Goal: Task Accomplishment & Management: Manage account settings

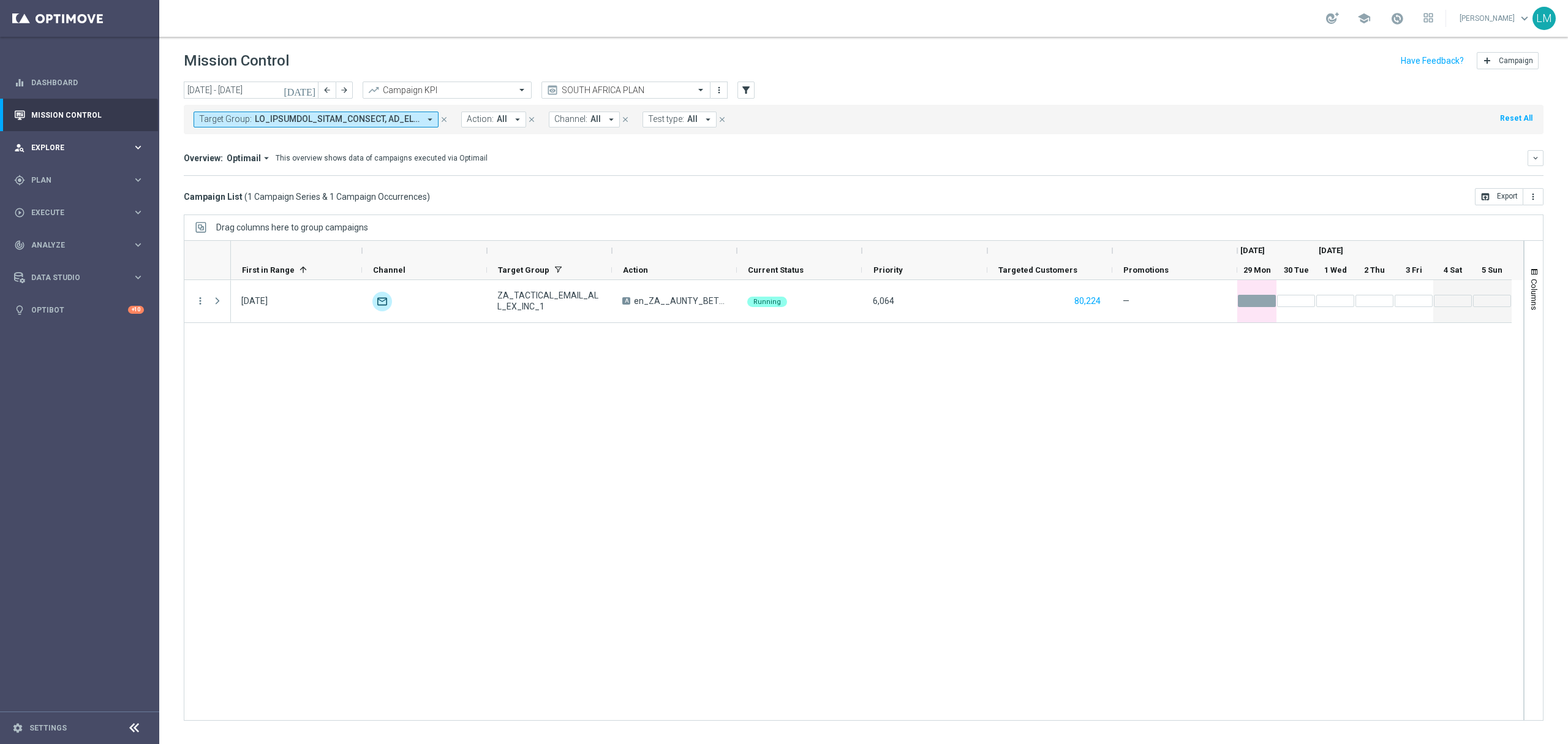
click at [116, 142] on div "person_search Explore" at bounding box center [73, 147] width 118 height 11
click at [110, 150] on span "Explore" at bounding box center [82, 147] width 101 height 7
click at [78, 179] on div "Customer Explorer" at bounding box center [95, 172] width 126 height 19
click at [76, 172] on link "Customer Explorer" at bounding box center [79, 172] width 95 height 10
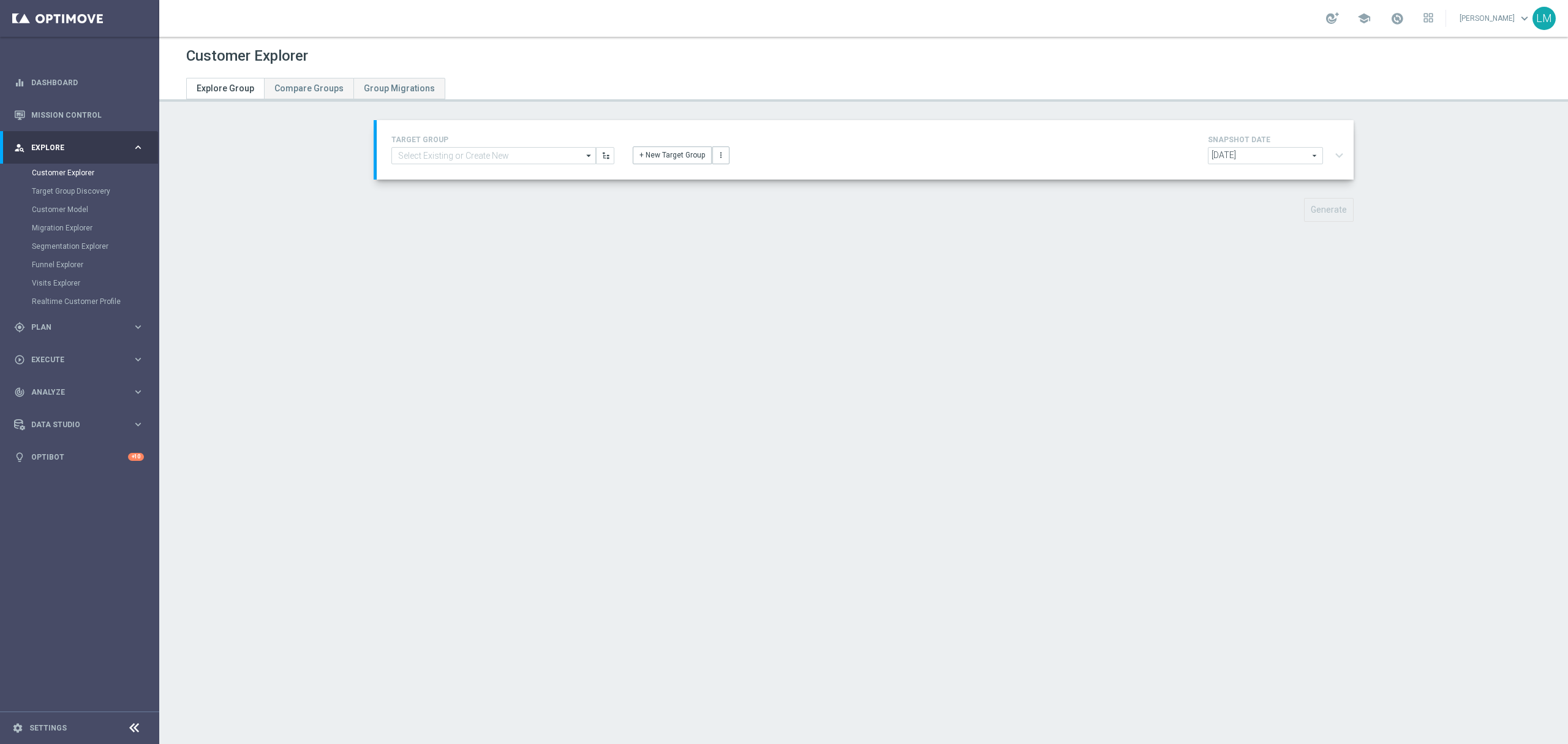
click at [490, 145] on div "TARGET GROUP arrow_drop_down Drag here to set row groups Drag here to set colum…" at bounding box center [502, 149] width 241 height 32
click at [490, 147] on input at bounding box center [493, 156] width 205 height 17
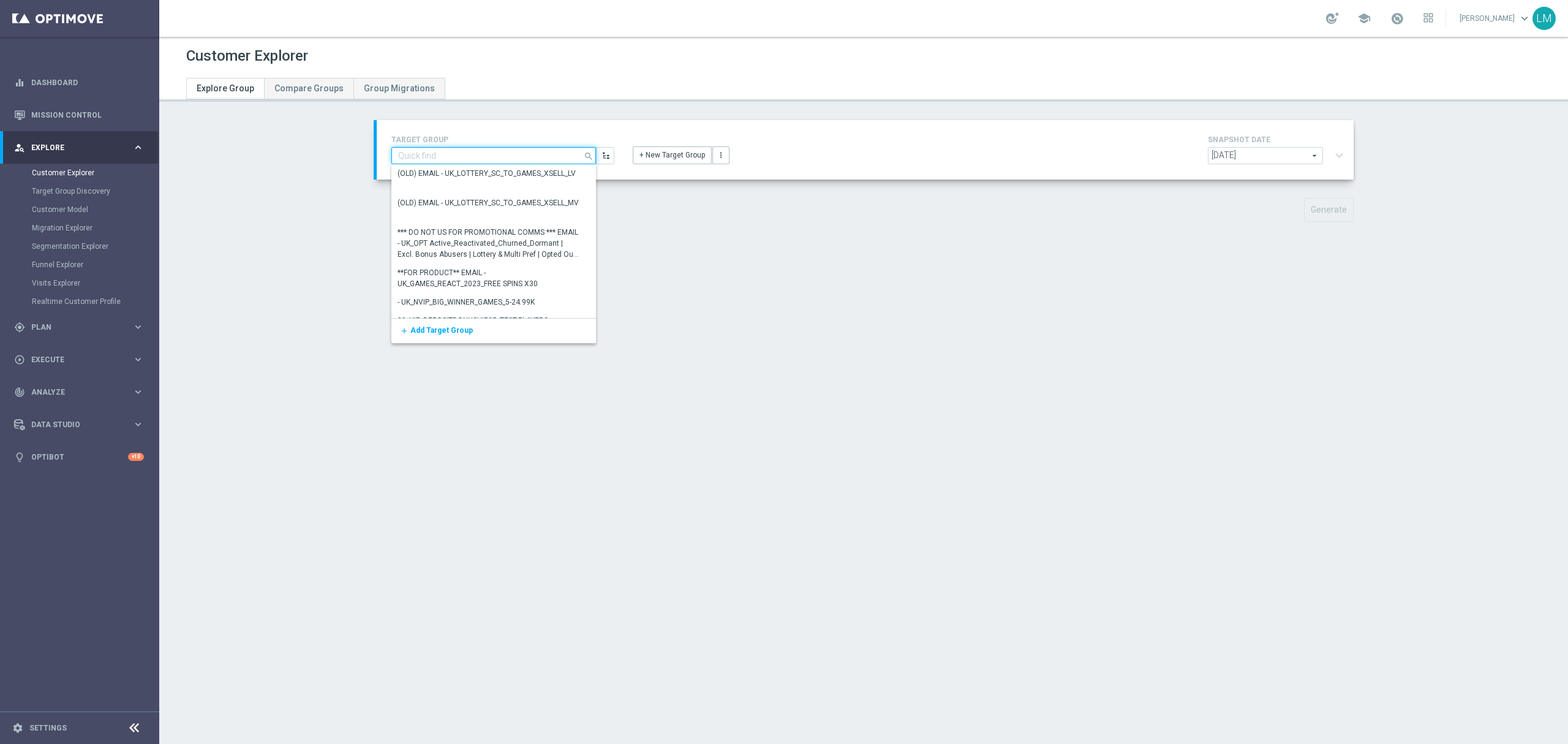
paste input "ZA_VIP_HVC_PlayerIdentification_Big Loss_BigDeps"
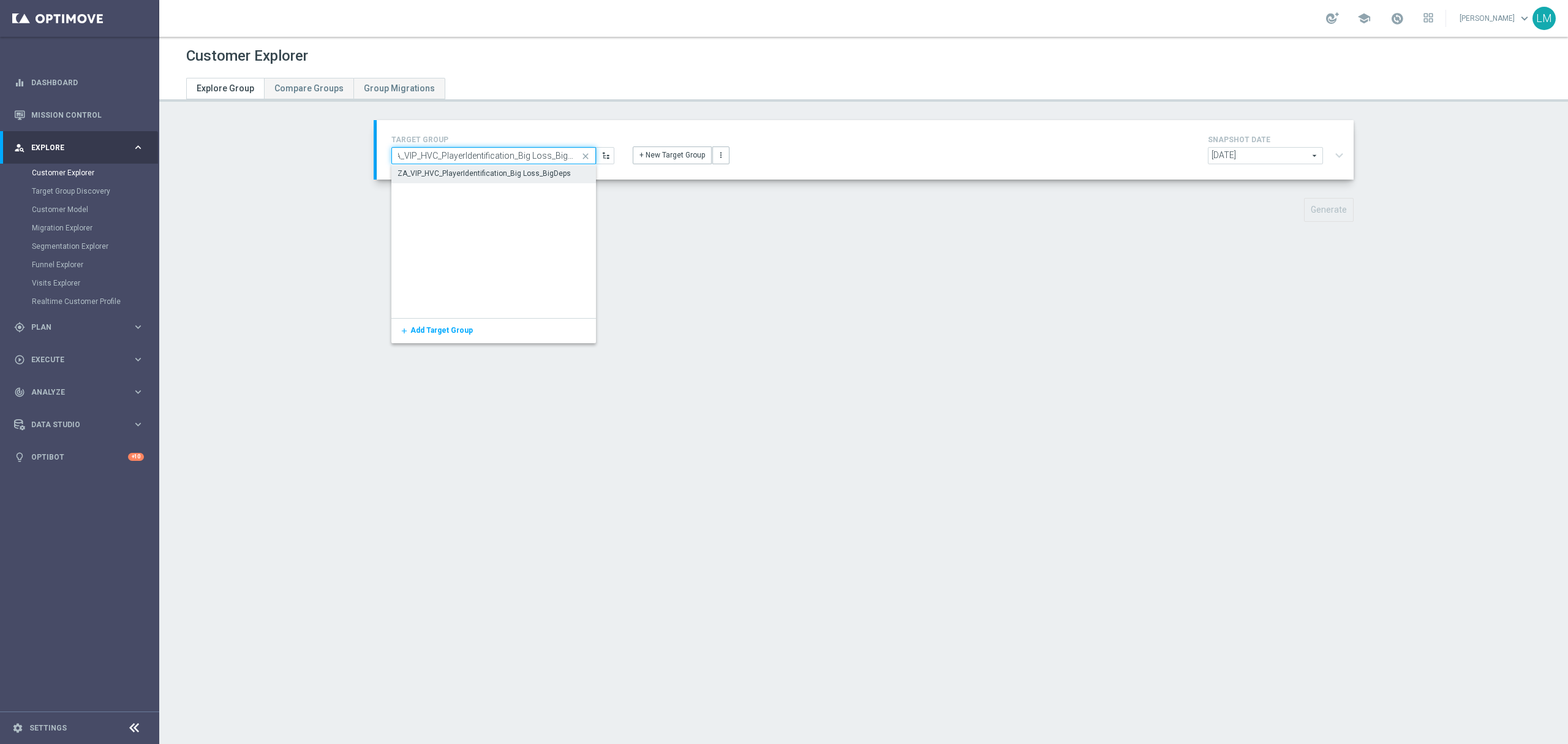
type input "ZA_VIP_HVC_PlayerIdentification_Big Loss_BigDeps"
click at [493, 170] on div "ZA_VIP_HVC_PlayerIdentification_Big Loss_BigDeps" at bounding box center [484, 173] width 173 height 11
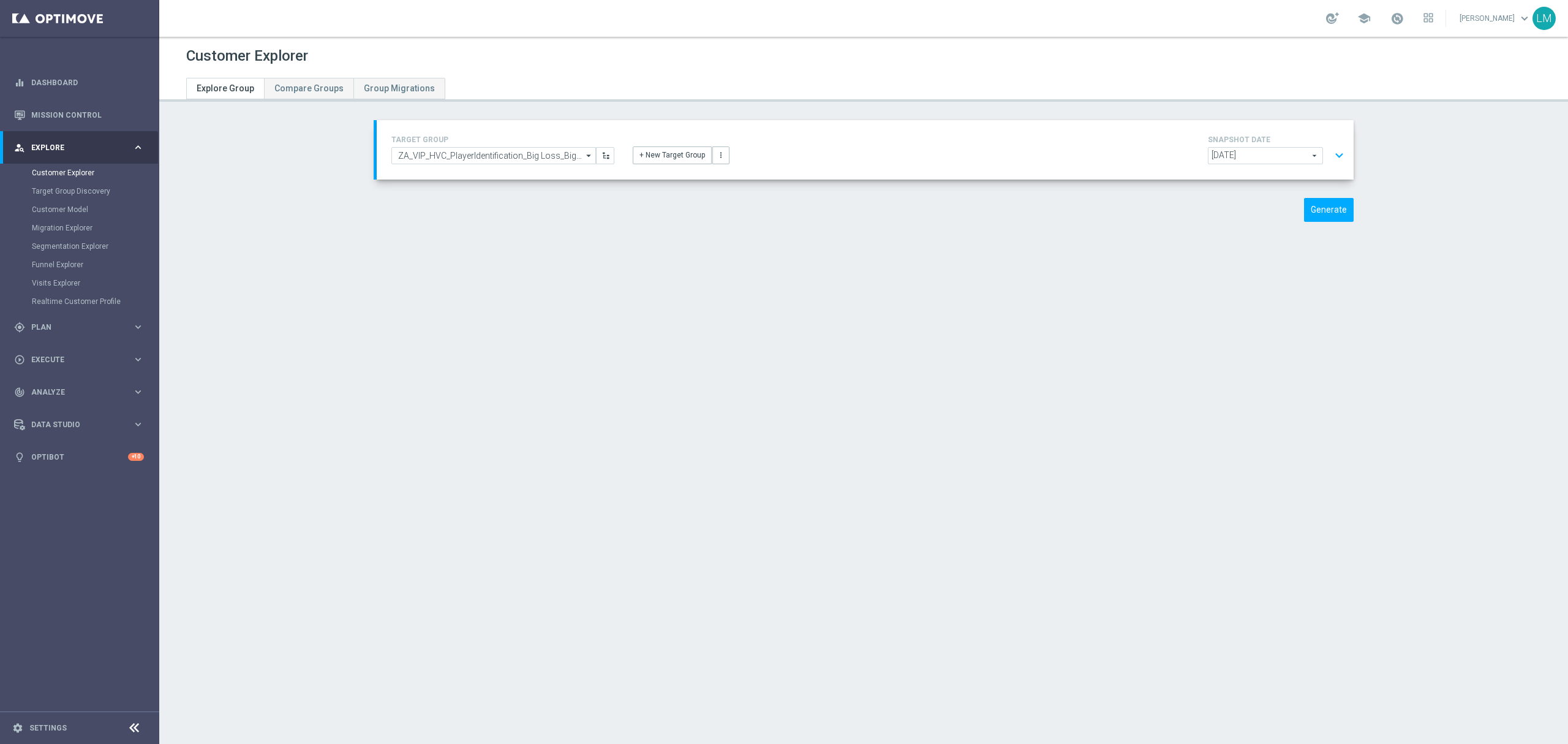
click at [1336, 154] on button "expand_more" at bounding box center [1339, 156] width 18 height 23
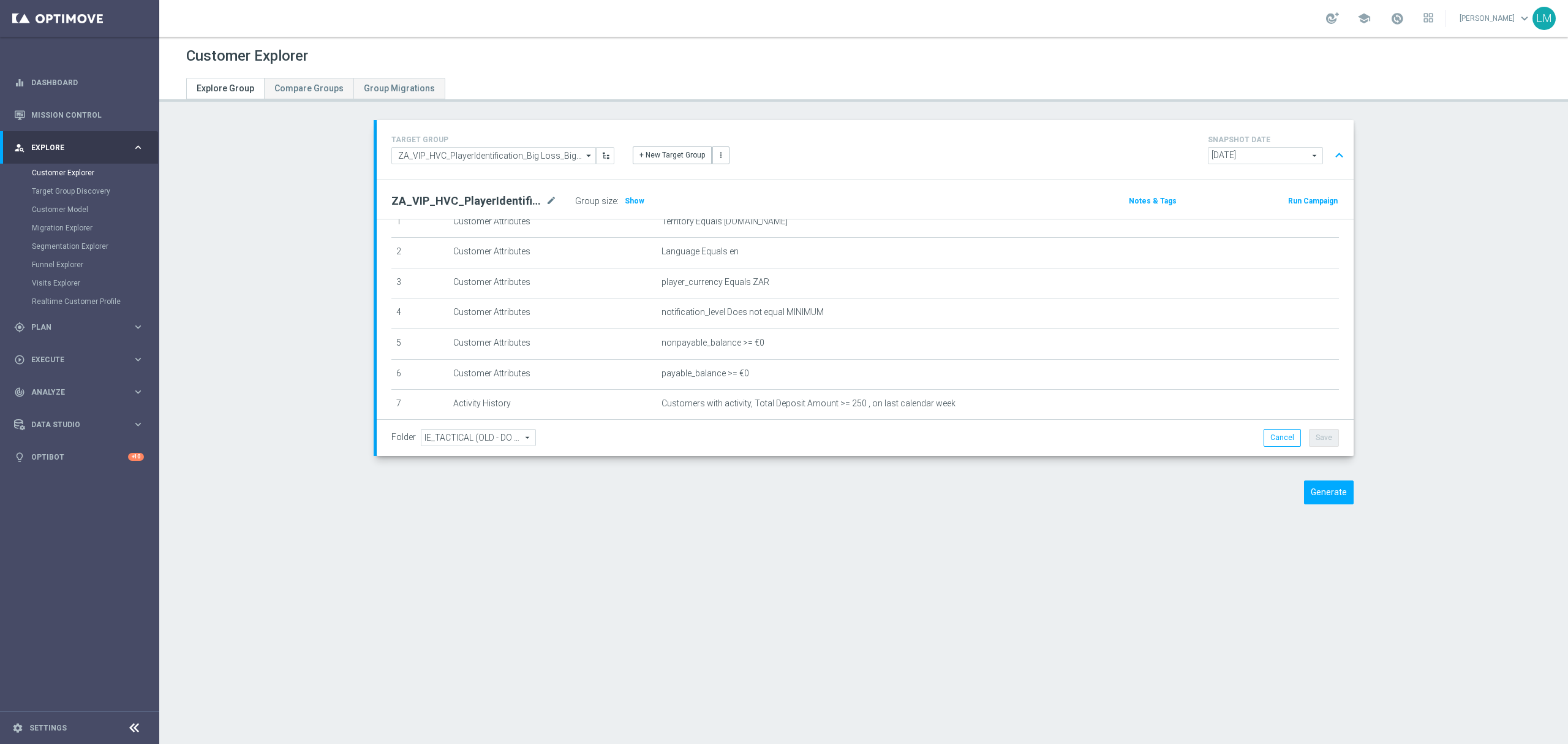
scroll to position [81, 0]
click at [1346, 497] on button "Generate" at bounding box center [1329, 492] width 50 height 24
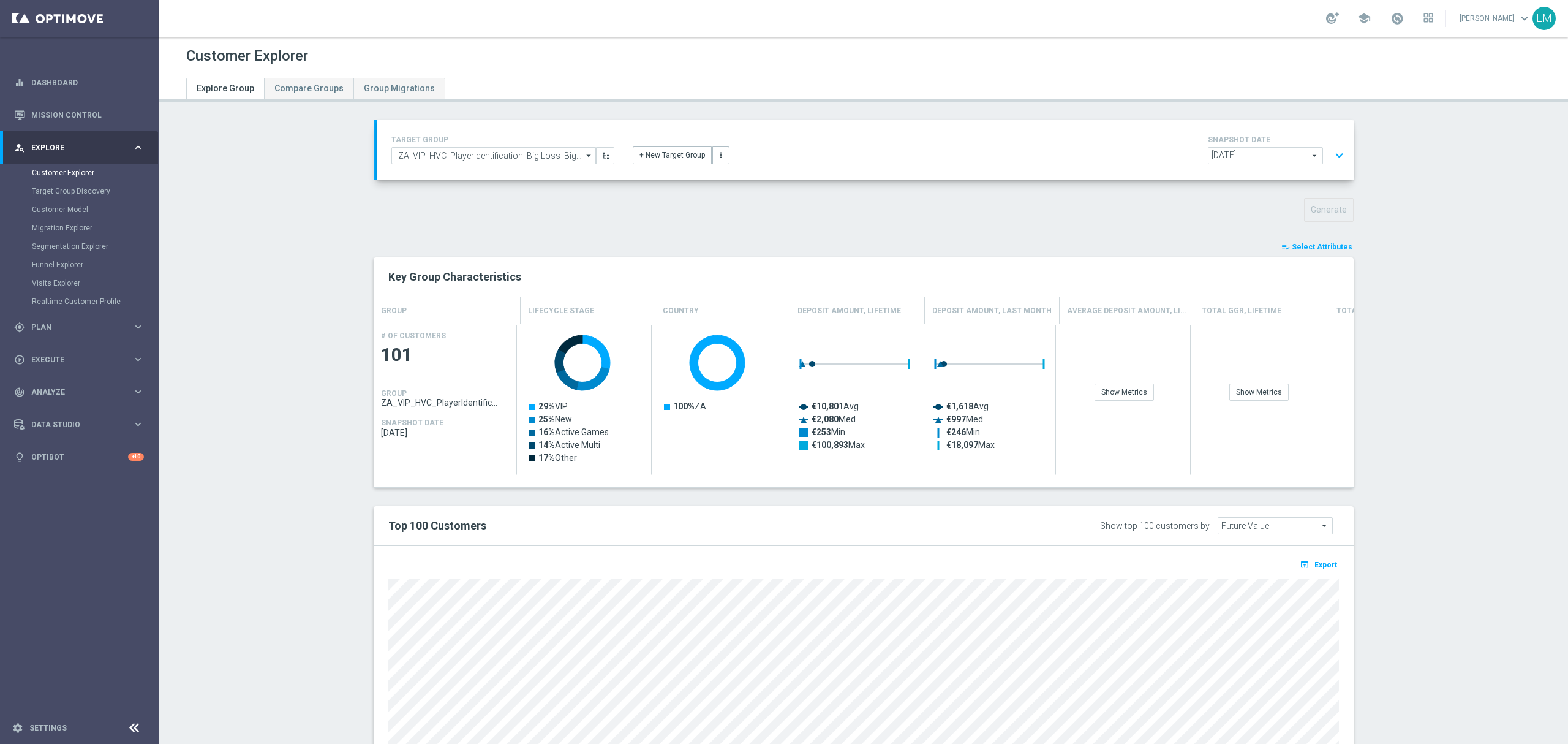
scroll to position [0, 122]
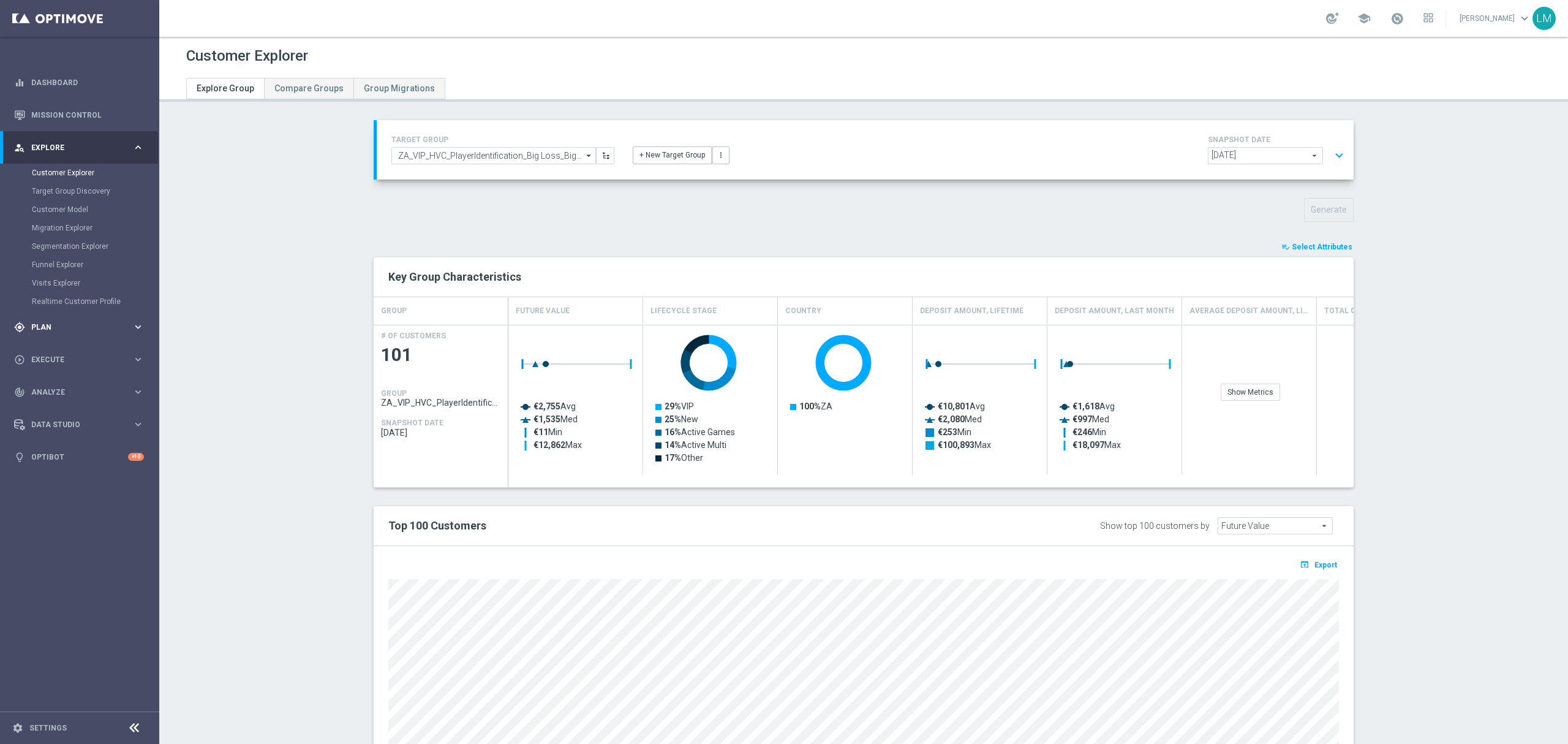
click at [67, 332] on div "gps_fixed Plan keyboard_arrow_right" at bounding box center [79, 327] width 158 height 33
click at [79, 209] on link "Target Groups" at bounding box center [79, 205] width 95 height 10
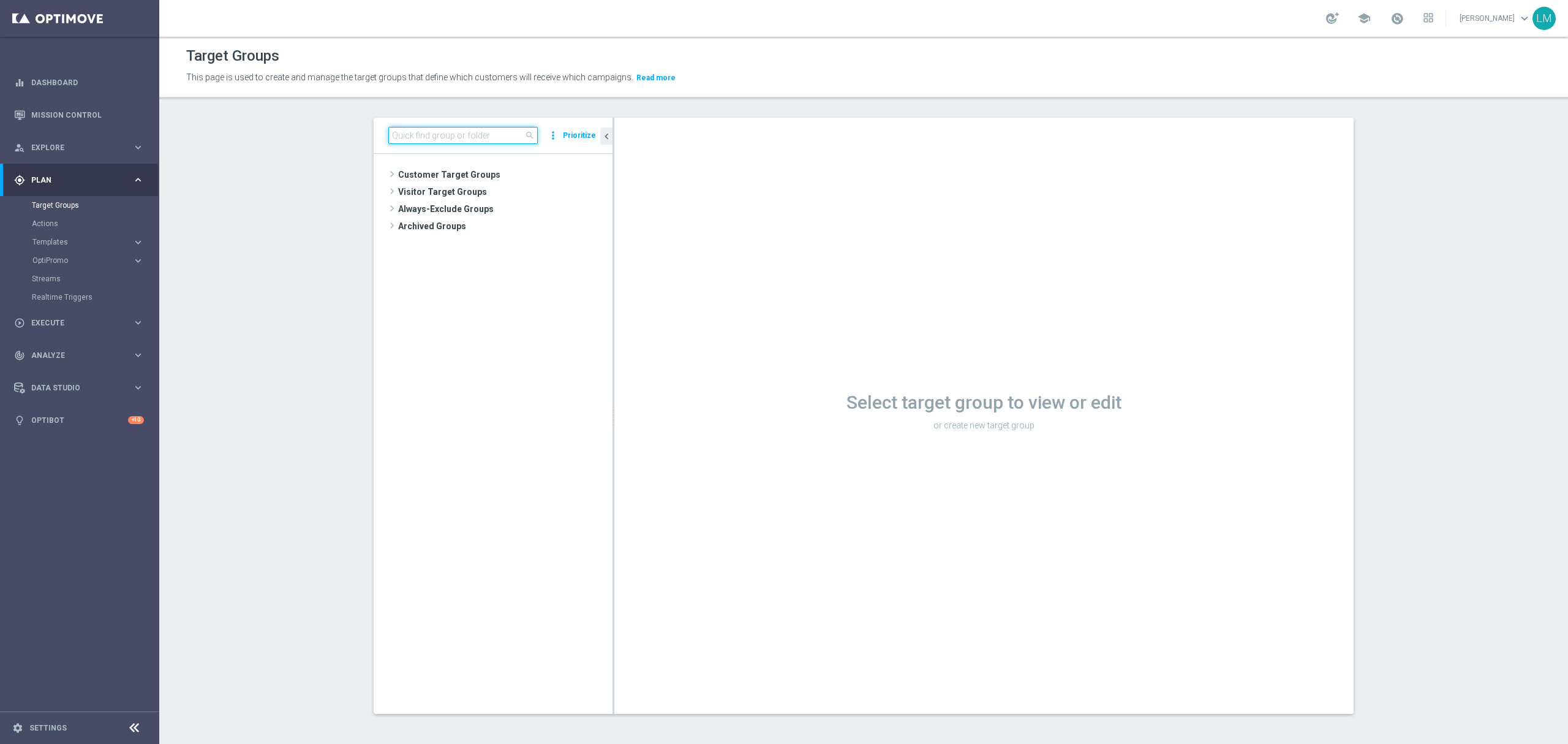
click at [490, 134] on input at bounding box center [463, 135] width 149 height 17
paste input "ZA_VIP_HVC_PlayerIdentification_Big Loss_BigDeps"
click at [522, 245] on span "ZA_VIP_HVC_PlayerIdentification_Big Loss_BigDeps" at bounding box center [522, 244] width 125 height 10
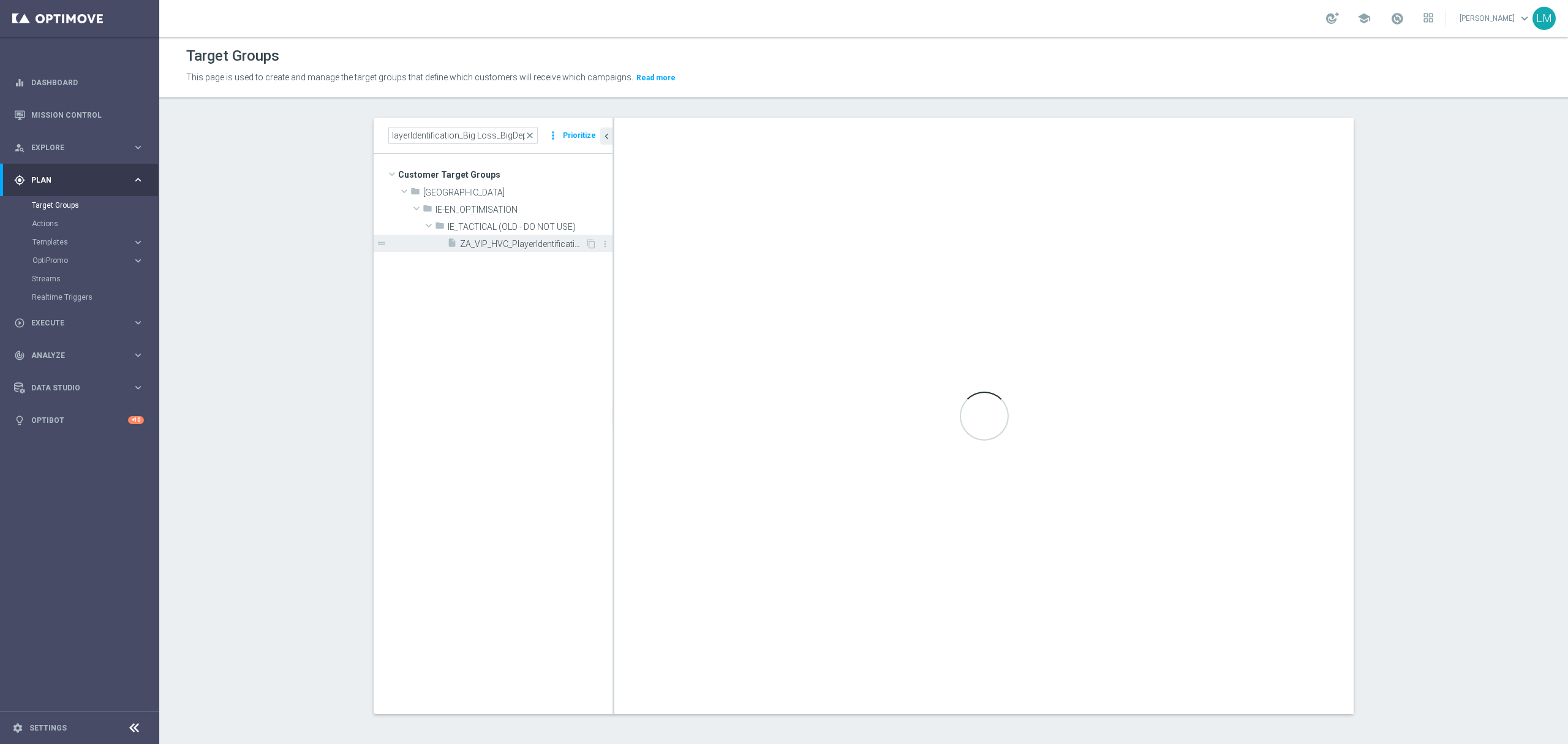
scroll to position [0, 0]
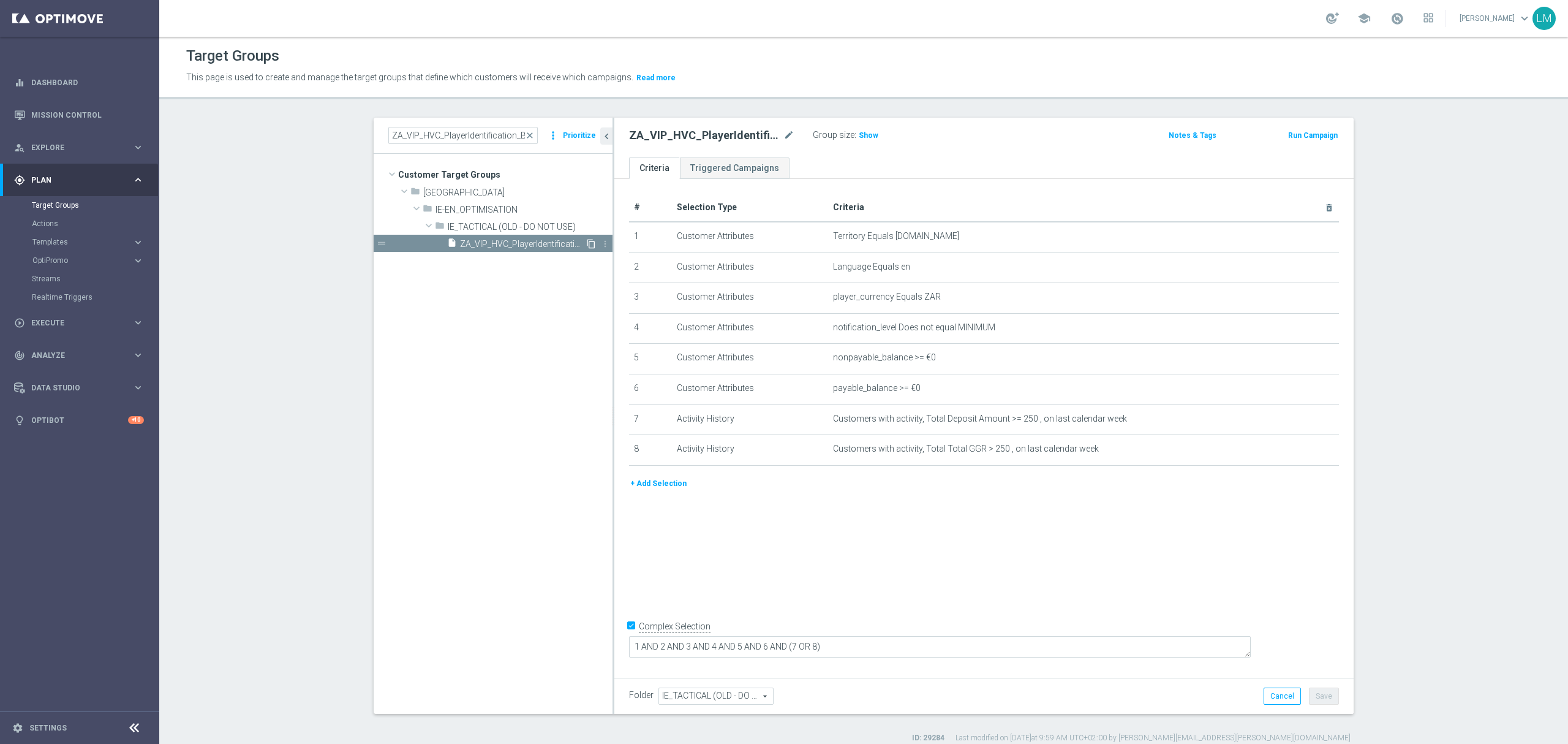
click at [586, 243] on icon "content_copy" at bounding box center [591, 243] width 10 height 10
click at [524, 245] on span "Copy of ZA_VIP_HVC_PlayerIdentification_Big Loss_BigDeps" at bounding box center [522, 244] width 125 height 10
click at [785, 138] on icon "mode_edit" at bounding box center [788, 135] width 11 height 15
click at [678, 130] on input "Copy of ZA_VIP_HVC_PlayerIdentification_Big Loss_BigDeps" at bounding box center [712, 136] width 165 height 17
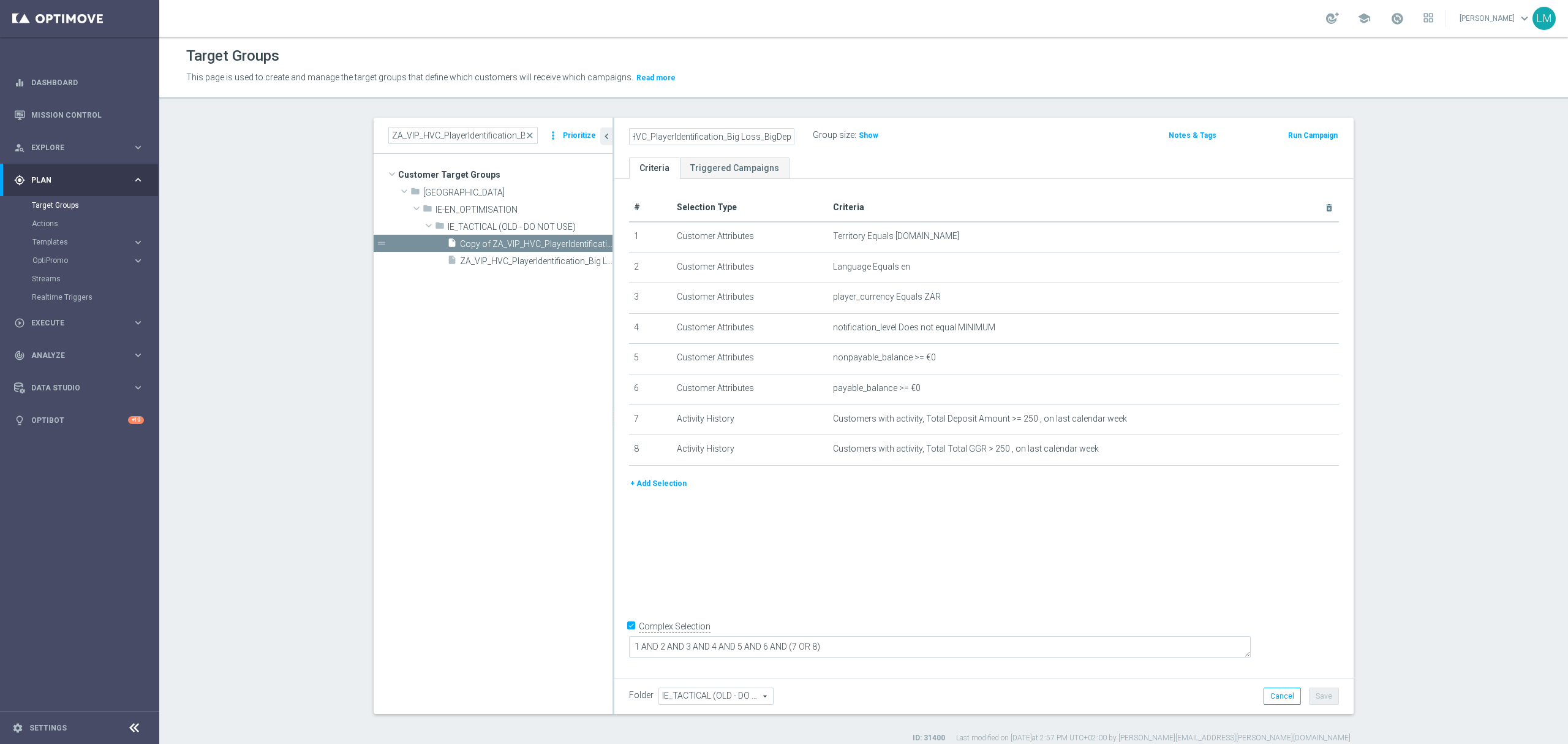
click at [657, 138] on input "Copy of ZA_VIP_HVC_PlayerIdentification_Big Loss_BigDeps" at bounding box center [712, 136] width 165 height 17
click at [442, 140] on input "ZA_VIP_HVC_PlayerIdentification_Big Loss_BigDeps" at bounding box center [463, 135] width 149 height 17
paste input "TACTICAL_EMAIL_EXCEPTIONAL_PLAYERS_LAST_WEEK"
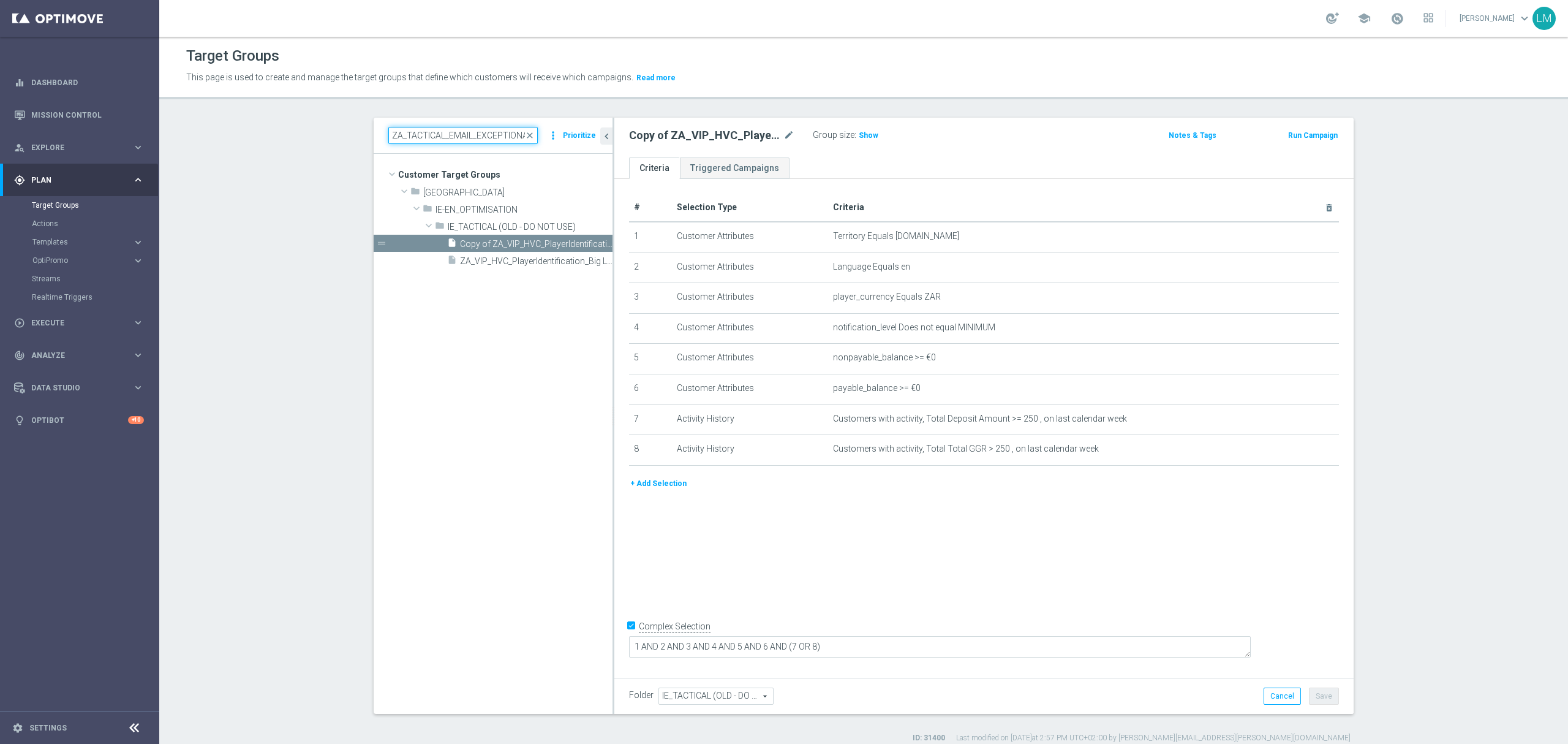
scroll to position [0, 93]
click at [442, 137] on input "ZA_TACTICAL_EMAIL_EXCEPTIONAL_PLAYERS_LAST_WEEK" at bounding box center [463, 135] width 149 height 17
click at [432, 135] on input "ZA_TACTICAL_EMAIL_EXCEPTIONAL_PLAYERS_LAST_WEEK" at bounding box center [463, 135] width 149 height 17
type input "ZA_VIP_HVC_PlayerIdentification_Big Loss_BigDeps"
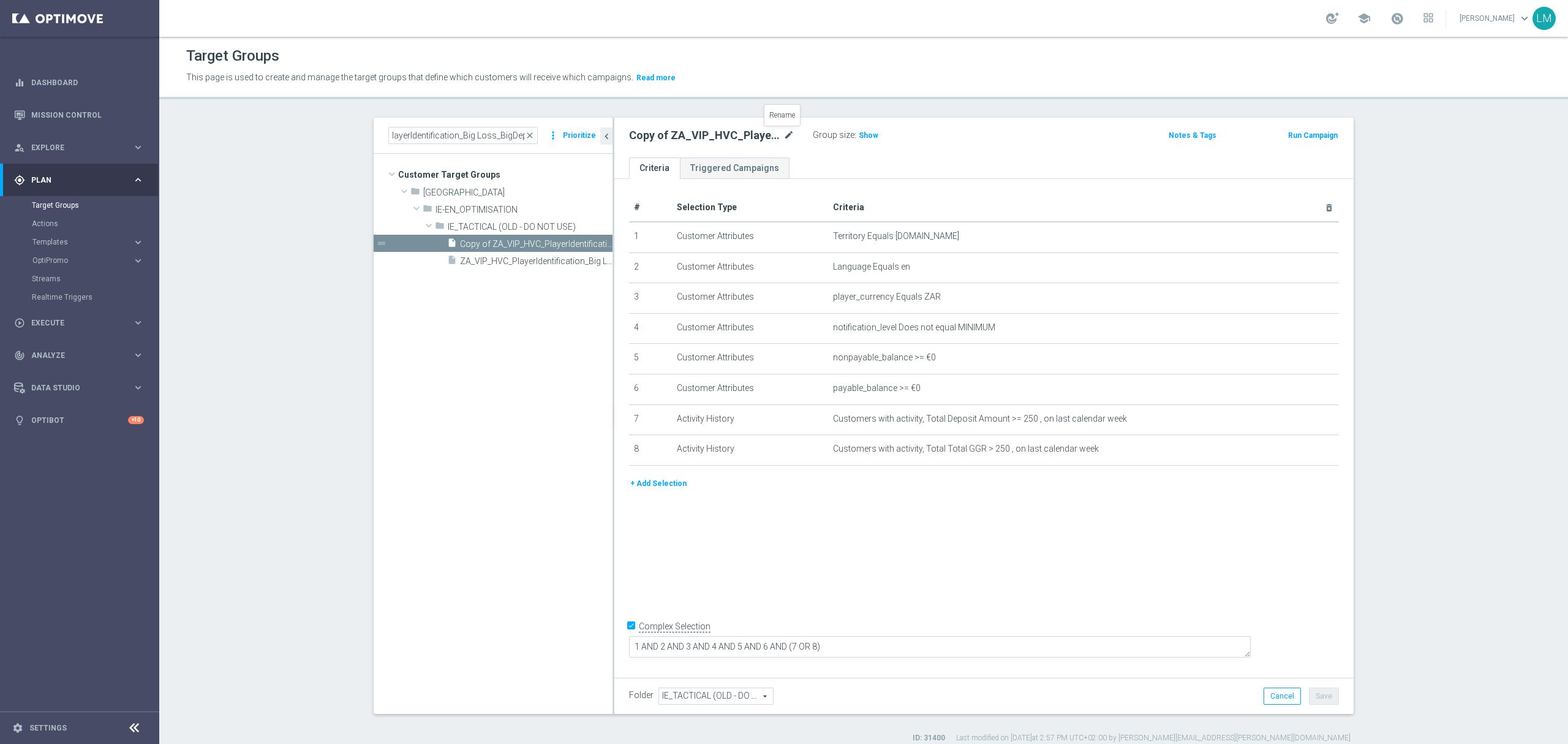
click at [783, 135] on icon "mode_edit" at bounding box center [788, 135] width 11 height 15
drag, startPoint x: 696, startPoint y: 138, endPoint x: 623, endPoint y: 146, distance: 73.4
click at [591, 143] on as-split "ZA_VIP_HVC_PlayerIdentification_Big Loss_BigDeps close more_vert Prioritize Cus…" at bounding box center [863, 416] width 980 height 596
click at [701, 140] on input "ZA_TACTICAL_EMAIL_EXCEPTIONAL_PLAYERS_LAST_WEEK" at bounding box center [712, 136] width 165 height 17
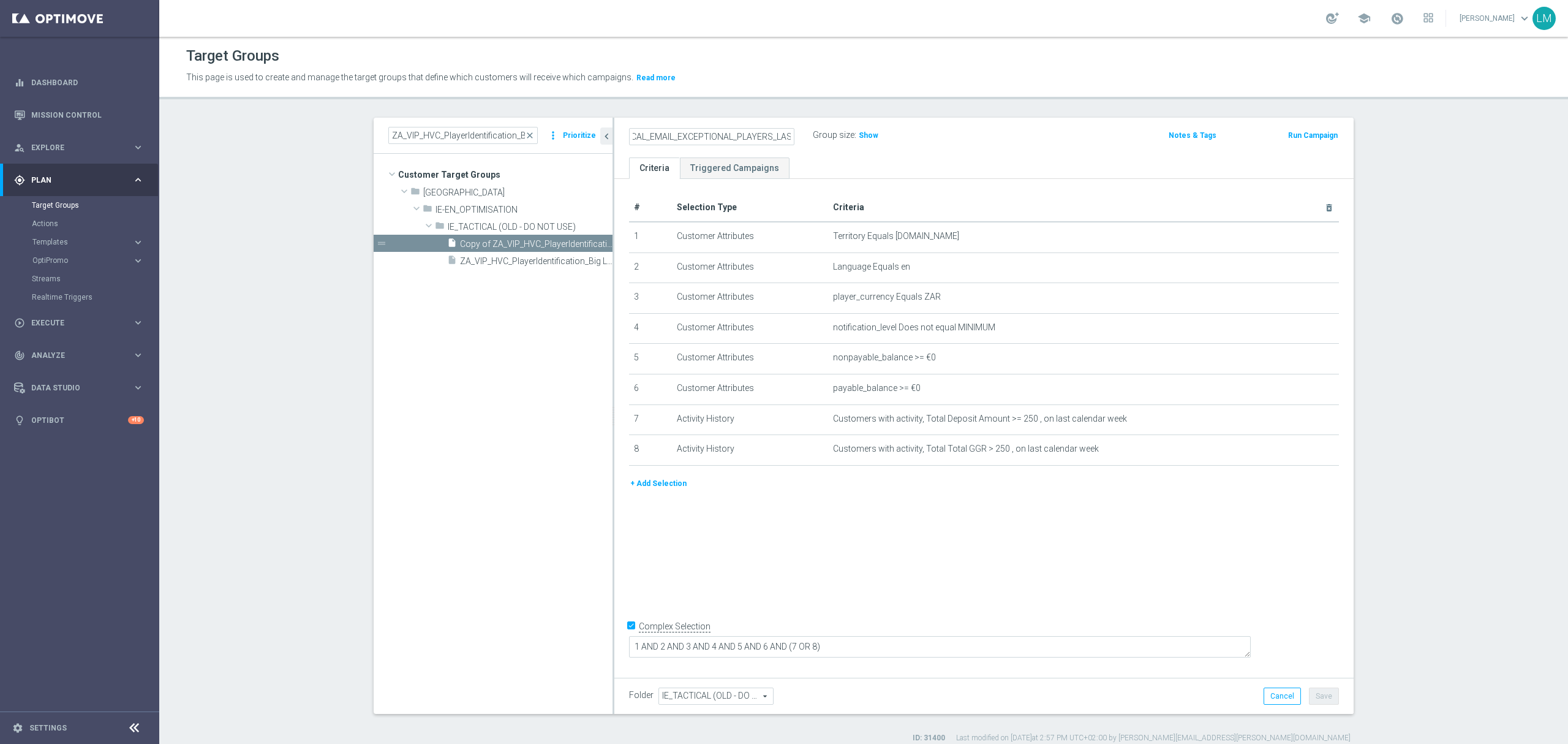
scroll to position [0, 72]
drag, startPoint x: 713, startPoint y: 138, endPoint x: 693, endPoint y: 133, distance: 20.6
click at [693, 133] on input "ZA_TACTICAL_EMAIL_EXCEPTIONAL_PLAYERS_LAST_WEEK" at bounding box center [712, 136] width 165 height 17
click at [724, 136] on input "ZA_TACTICAL_EMAIL_BIG_DEPOSITS_BIG_LOSERS_PLAYERS_LAST_WEEK" at bounding box center [712, 136] width 165 height 17
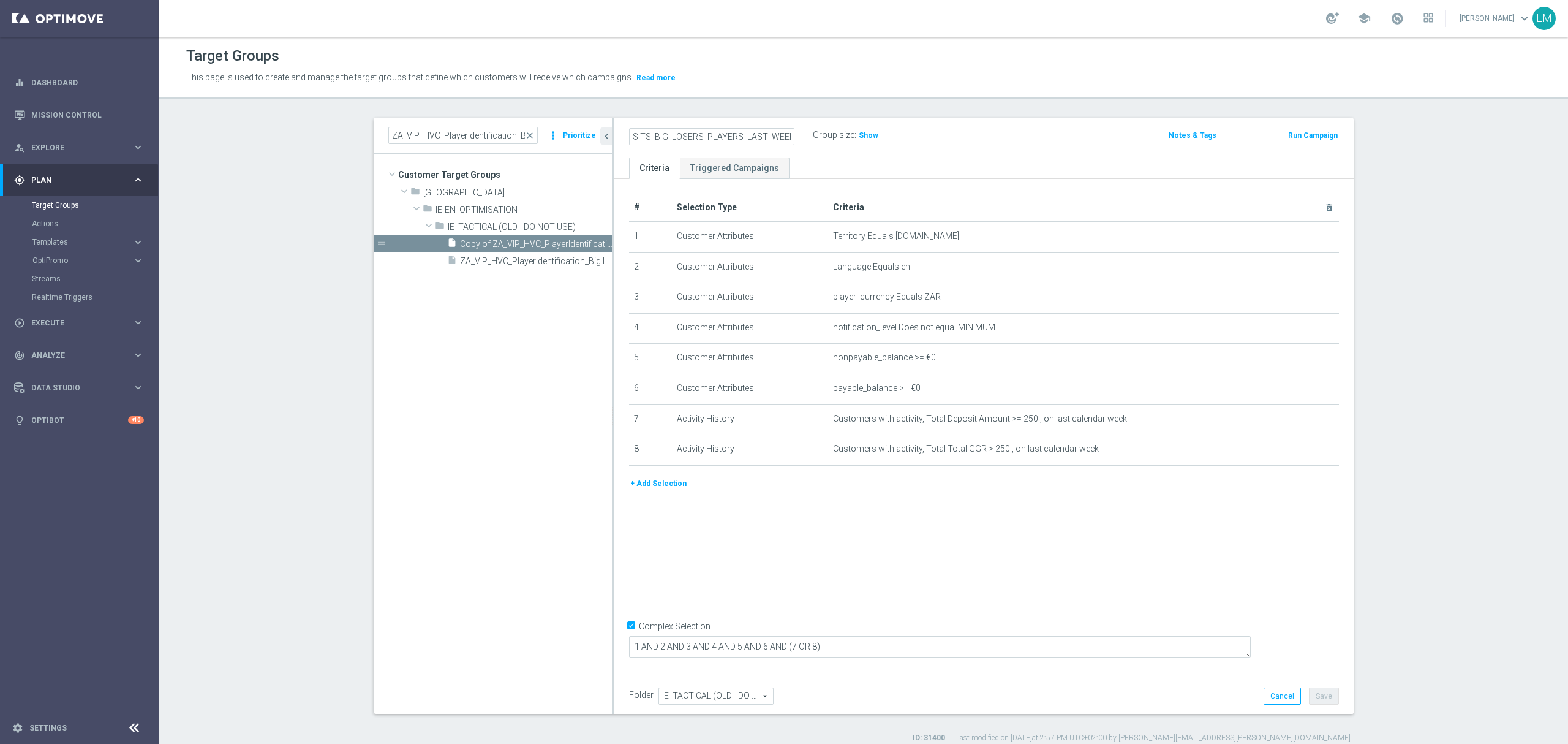
click at [724, 136] on input "ZA_TACTICAL_EMAIL_BIG_DEPOSITS_BIG_LOSERS_PLAYERS_LAST_WEEK" at bounding box center [712, 136] width 165 height 17
click at [735, 137] on input "ZA_TACTICAL_EMAIL_BIG_DEPOSITS_BIG_LOSERS_PLAYERS_LAST_WEEK" at bounding box center [712, 136] width 165 height 17
drag, startPoint x: 735, startPoint y: 136, endPoint x: 701, endPoint y: 133, distance: 34.1
click at [701, 133] on input "ZA_TACTICAL_EMAIL_BIG_DEPOSITS_BIG_LOSERS_PLAYERS_LAST_WEEK" at bounding box center [712, 136] width 165 height 17
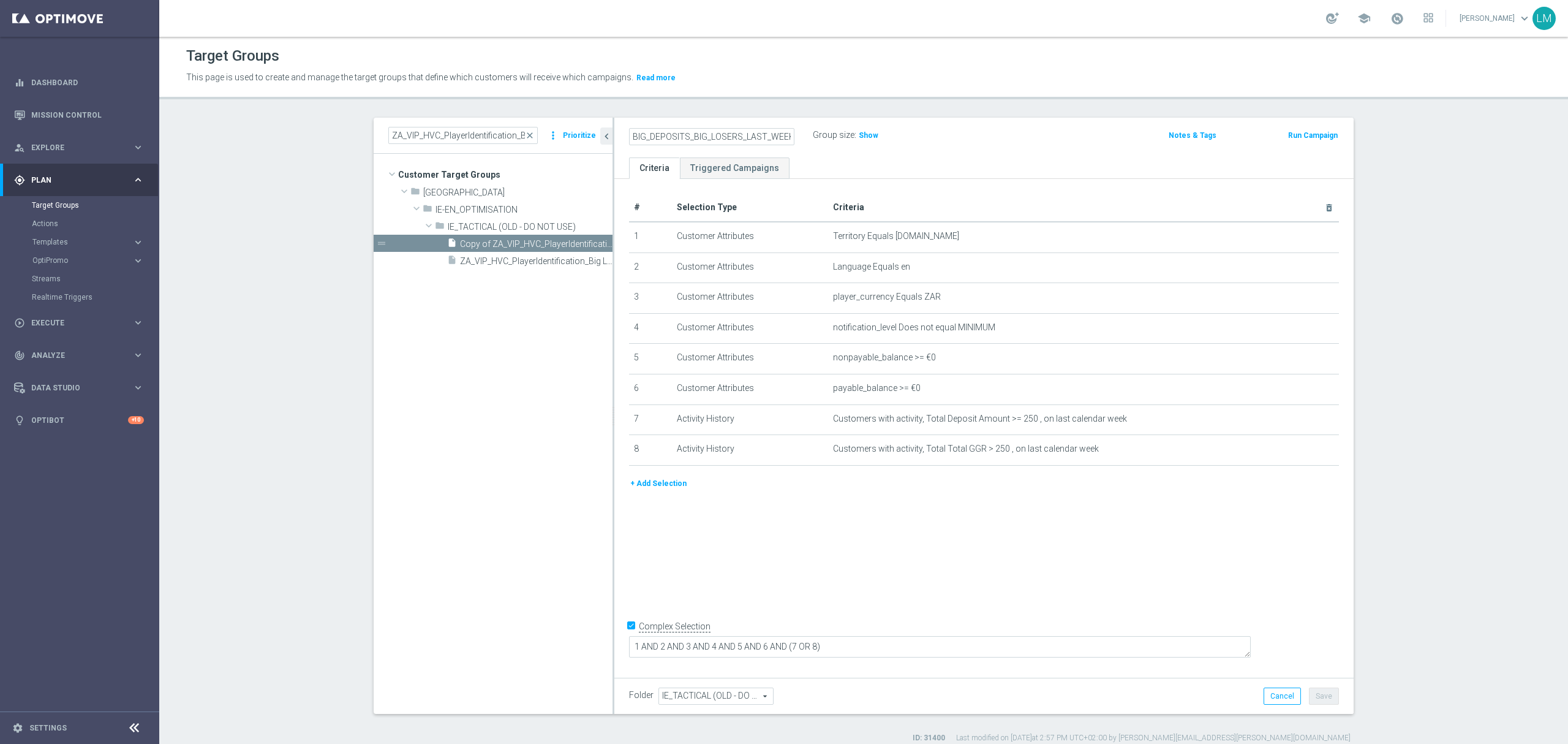
click at [751, 133] on input "ZA_TACTICAL_EMAIL_BIG_DEPOSITS_BIG_LOSERS_LAST_WEEK" at bounding box center [712, 136] width 165 height 17
type input "ZA_TACTICAL_EMAIL_BIG_DEPOSITS_BIG_LOSERS_LAST_WEEK"
click at [844, 152] on div "ZA_TACTICAL_EMAIL_BIG_DEPOSITS_BIG_LOSERS_LAST_WEEK Group size : Show Notes & T…" at bounding box center [984, 138] width 739 height 40
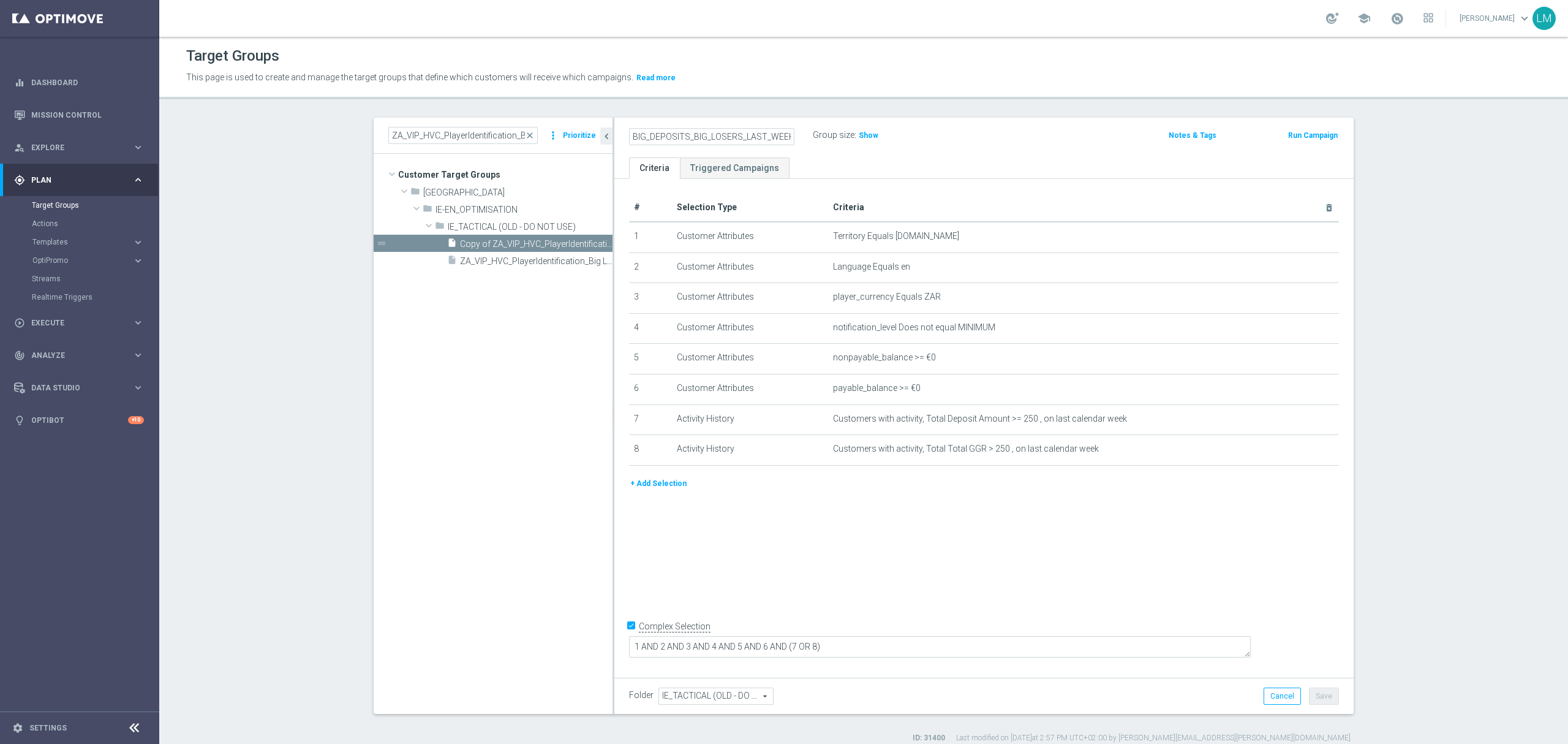
scroll to position [0, 0]
click at [1323, 697] on button "Save" at bounding box center [1324, 696] width 30 height 17
click at [129, 128] on link "Mission Control" at bounding box center [88, 115] width 113 height 33
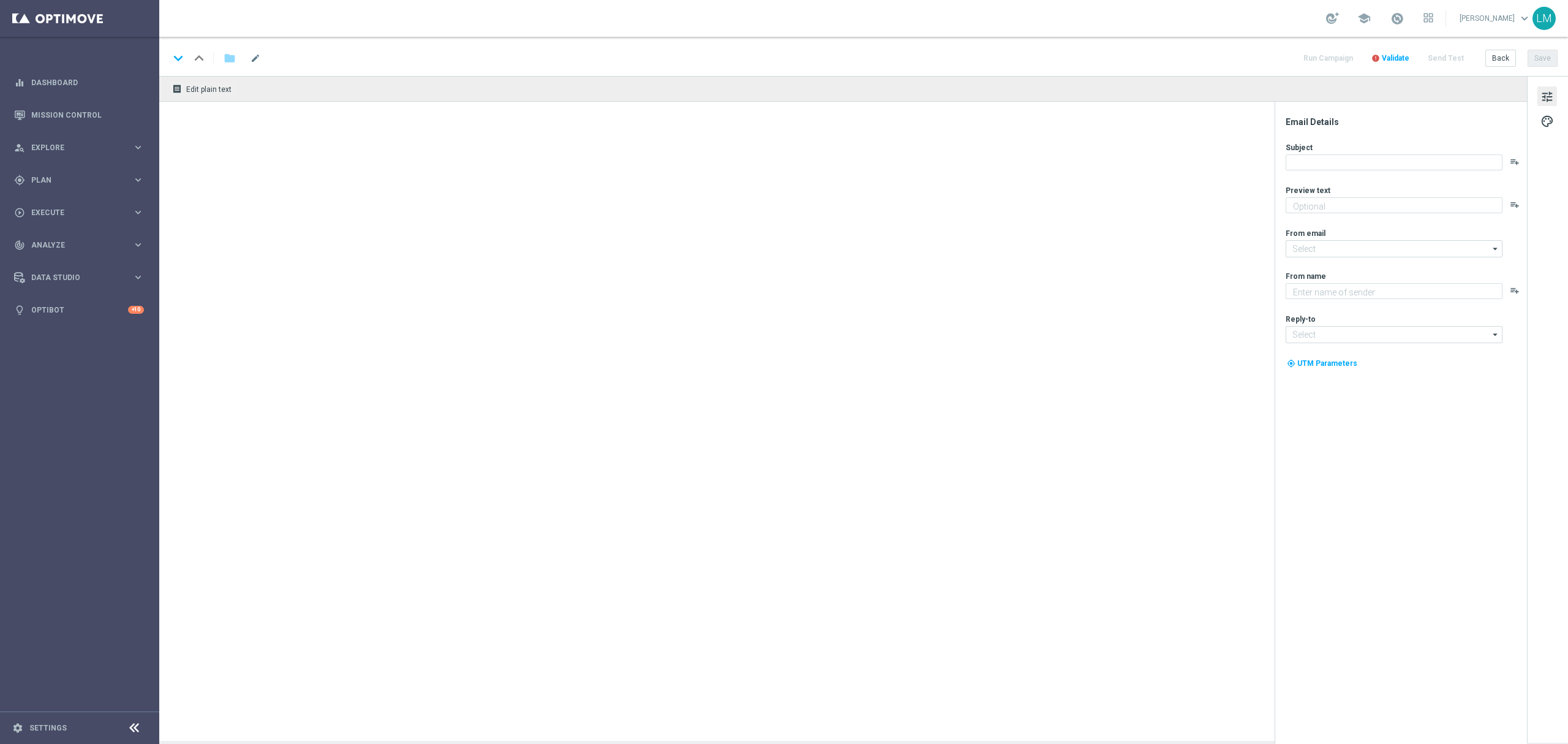
type textarea "And it comes with Bonus Spins..."
type input "mail@crm.lottoland.com"
type textarea "Lottoland"
type input "support@lottoland.co.za"
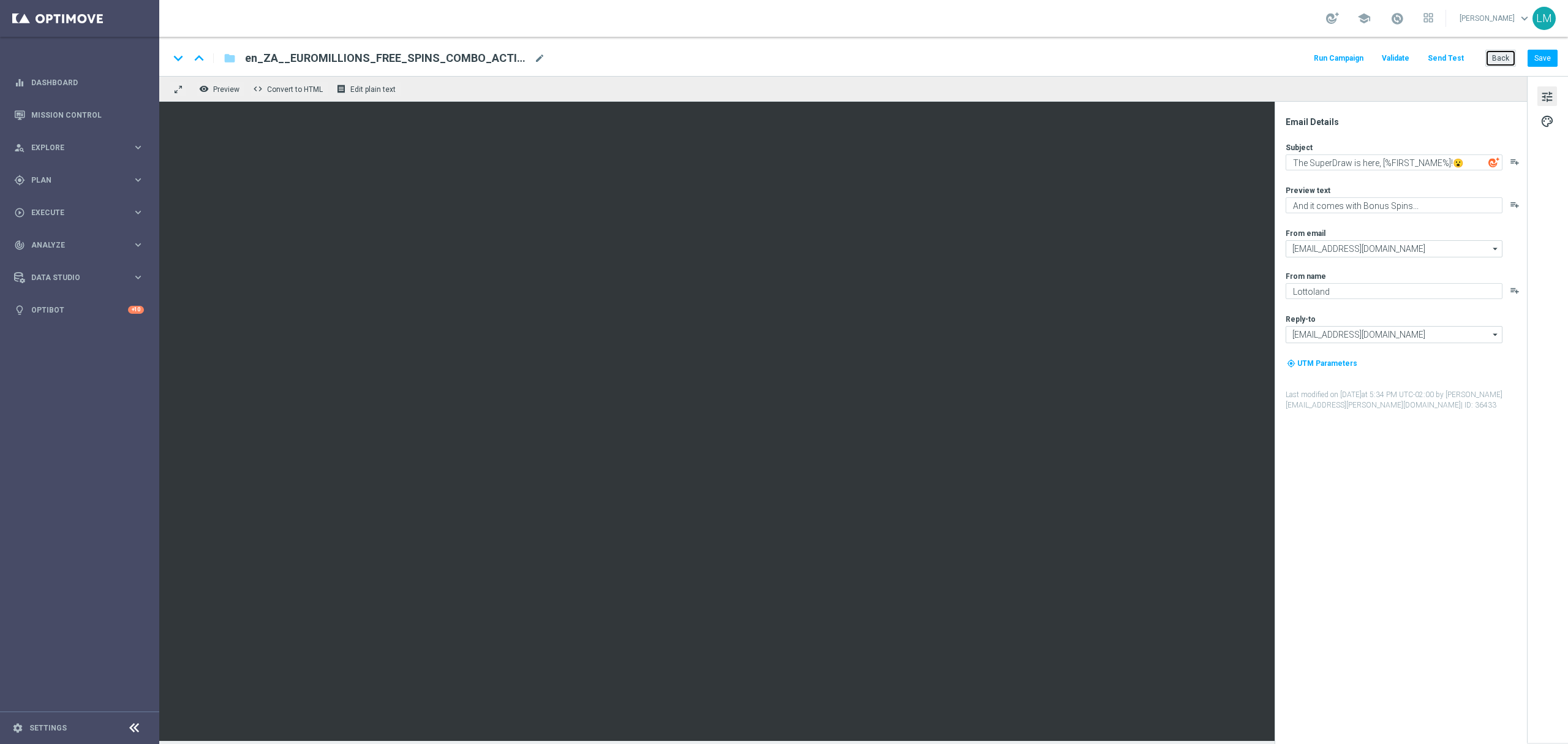
click at [1500, 63] on button "Back" at bounding box center [1501, 58] width 31 height 17
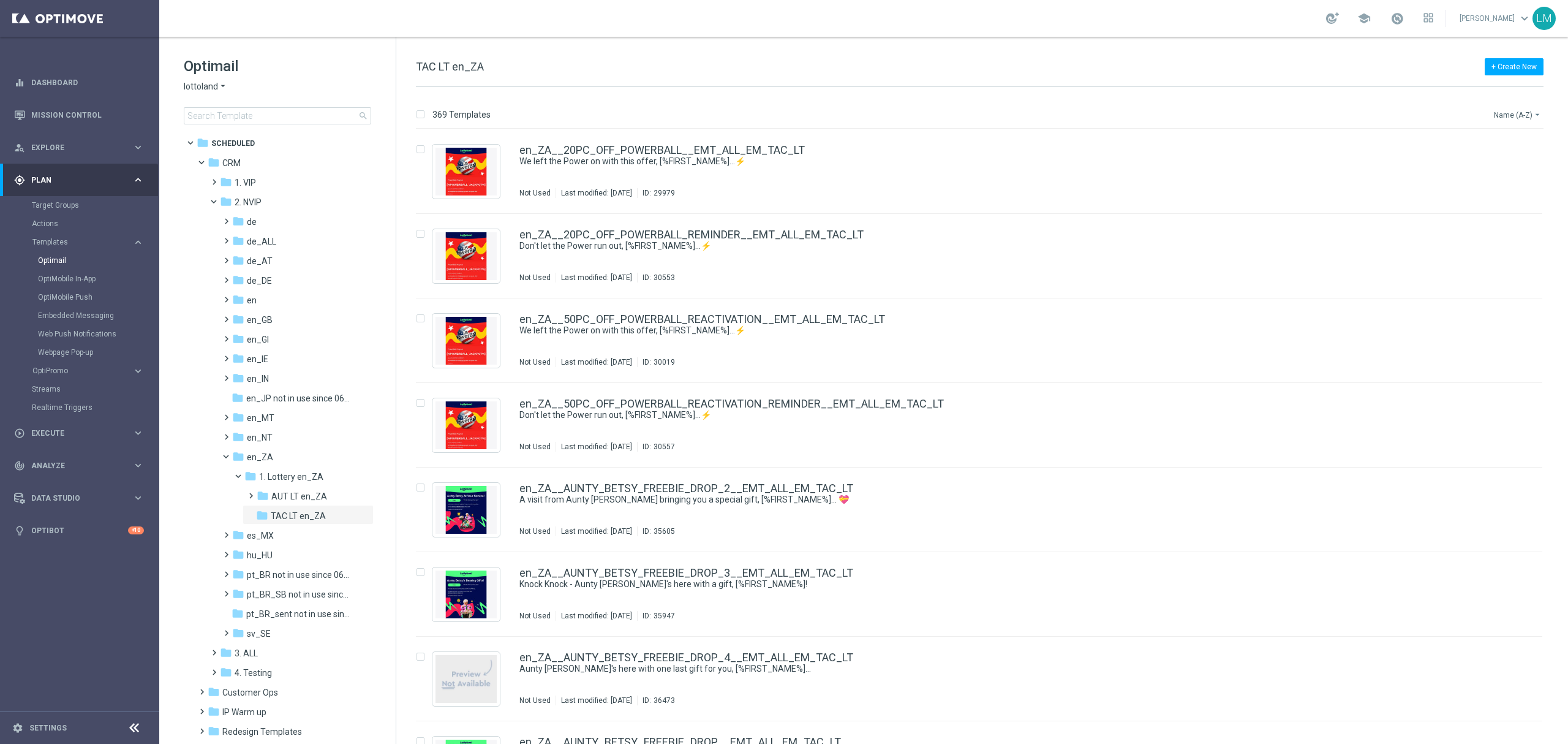
click at [1510, 119] on button "Name (A-Z) arrow_drop_down" at bounding box center [1517, 114] width 51 height 15
click at [1523, 174] on div "Date Modified (Newest)" at bounding box center [1496, 169] width 83 height 8
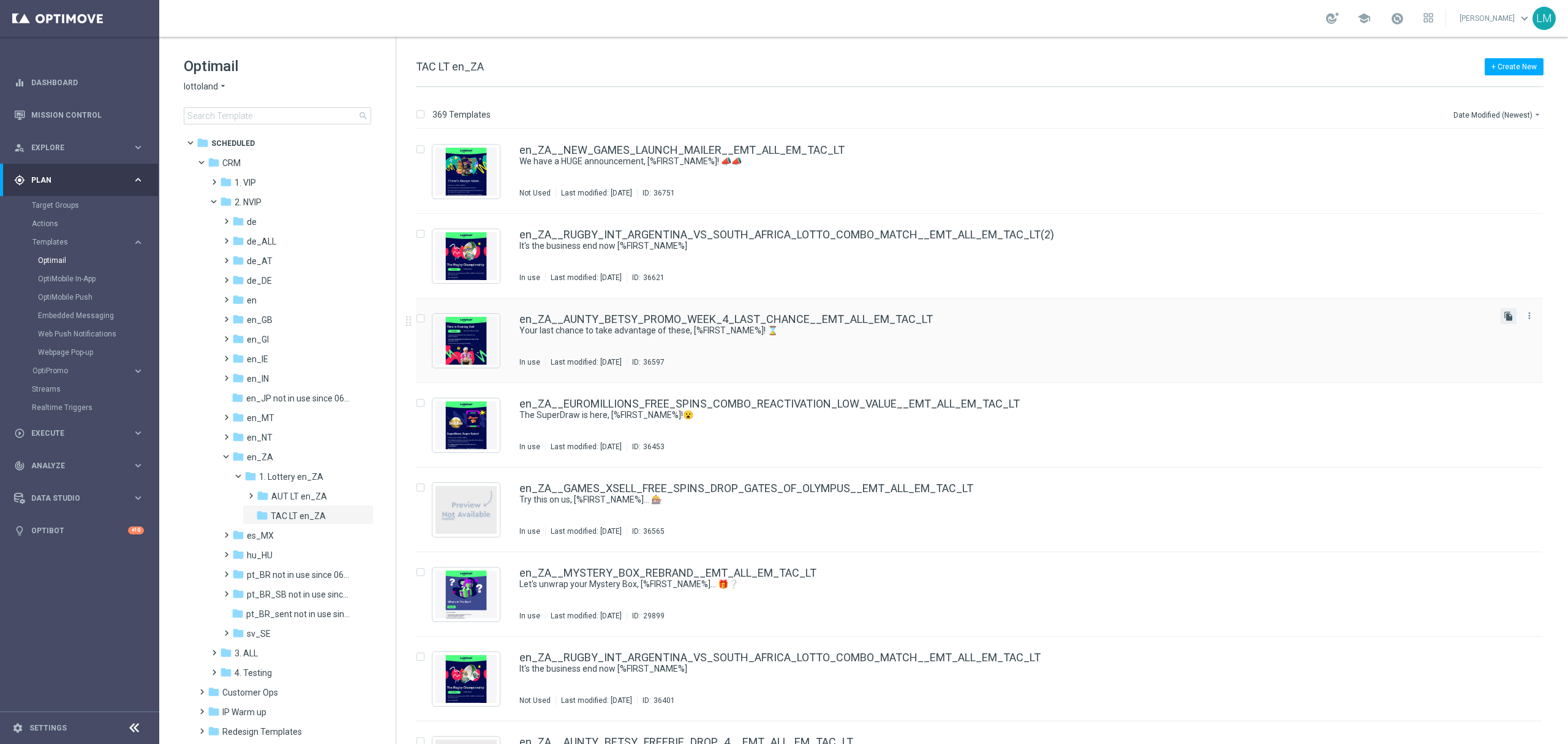
click at [1503, 314] on icon "file_copy" at bounding box center [1508, 316] width 10 height 10
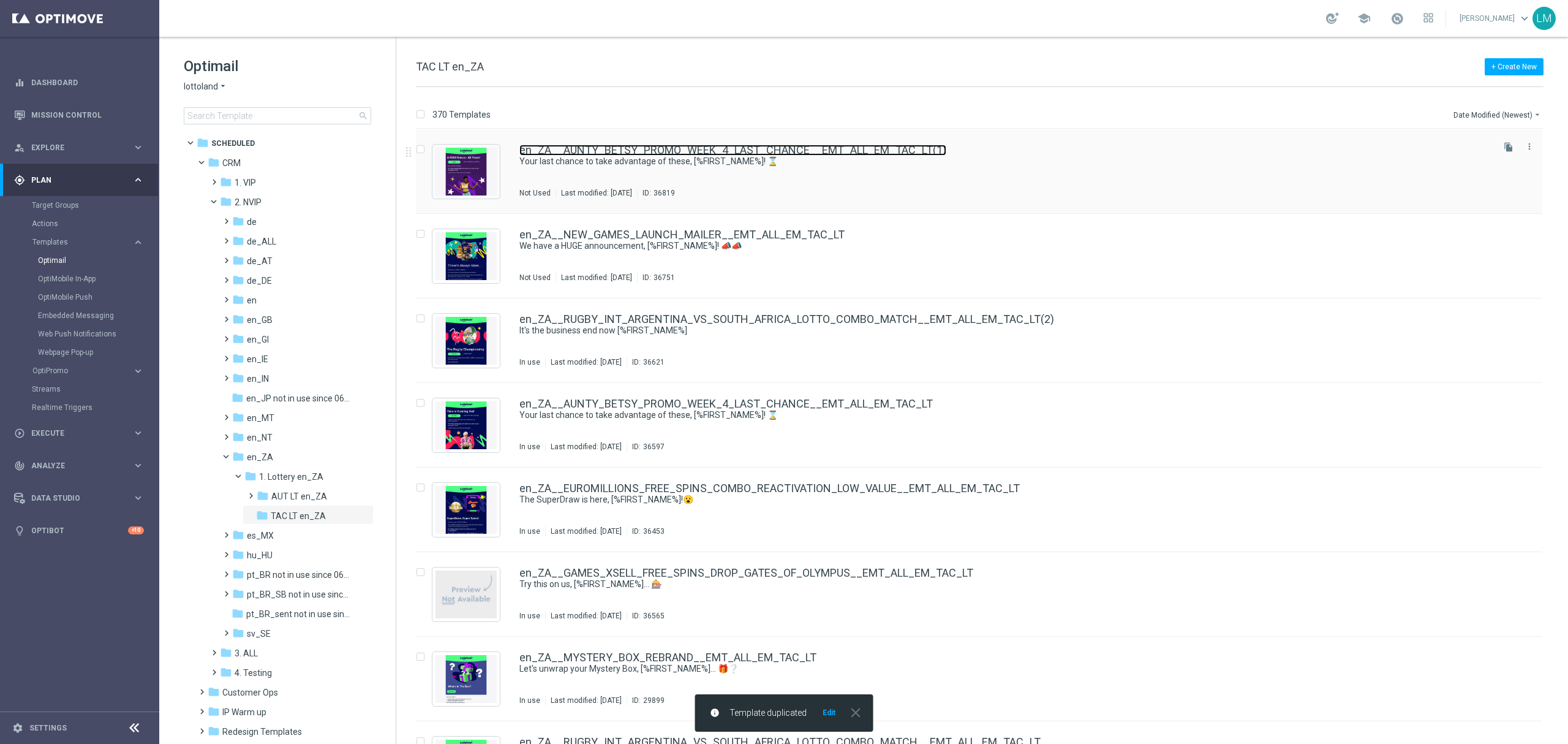
click at [915, 149] on link "en_ZA__AUNTY_BETSY_PROMO_WEEK_4_LAST_CHANCE__EMT_ALL_EM_TAC_LT(1)" at bounding box center [732, 150] width 427 height 11
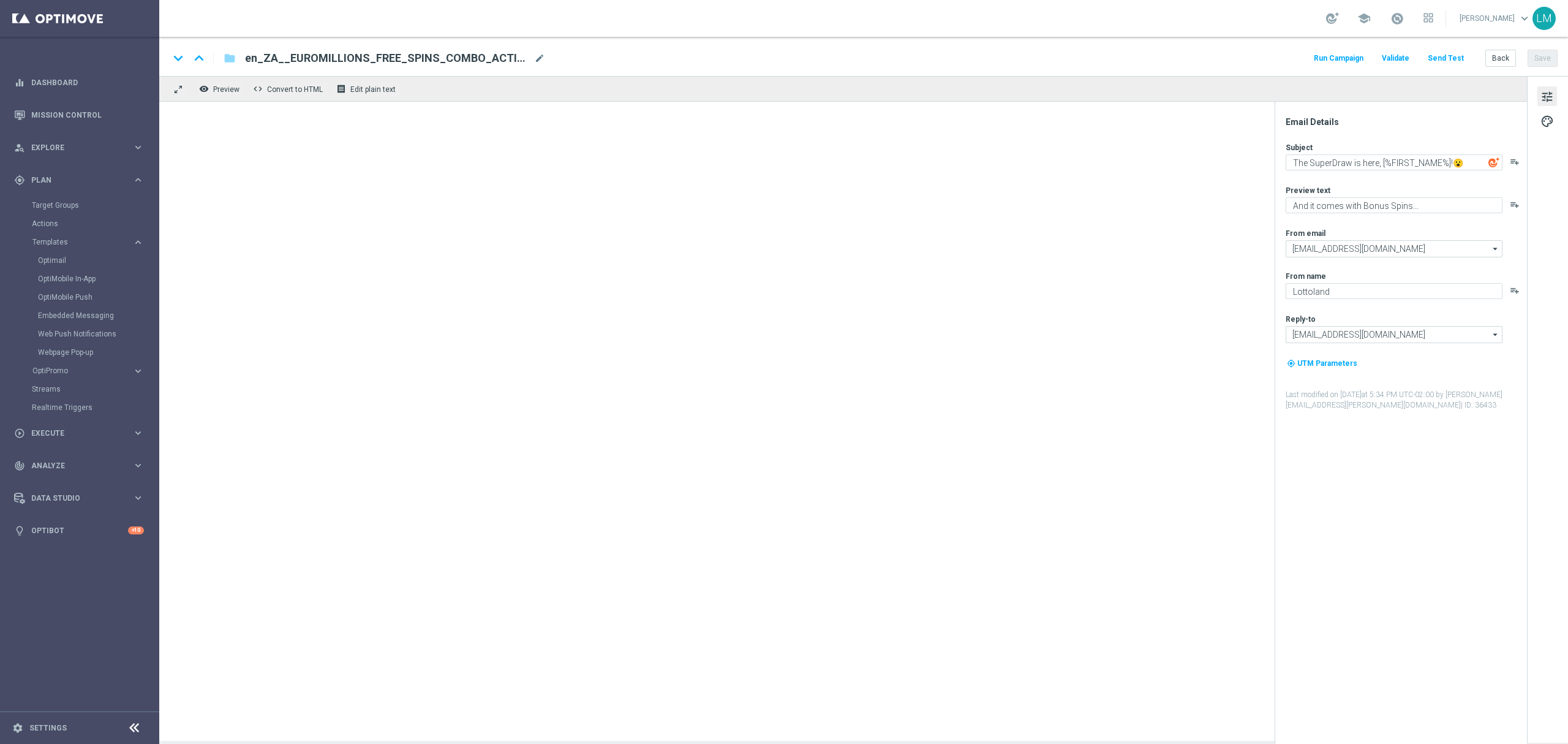
type textarea "Your last chance to take advantage of these, [%FIRST_NAME%]! ⌛"
type textarea "Aunty Betsy's offers are changing..."
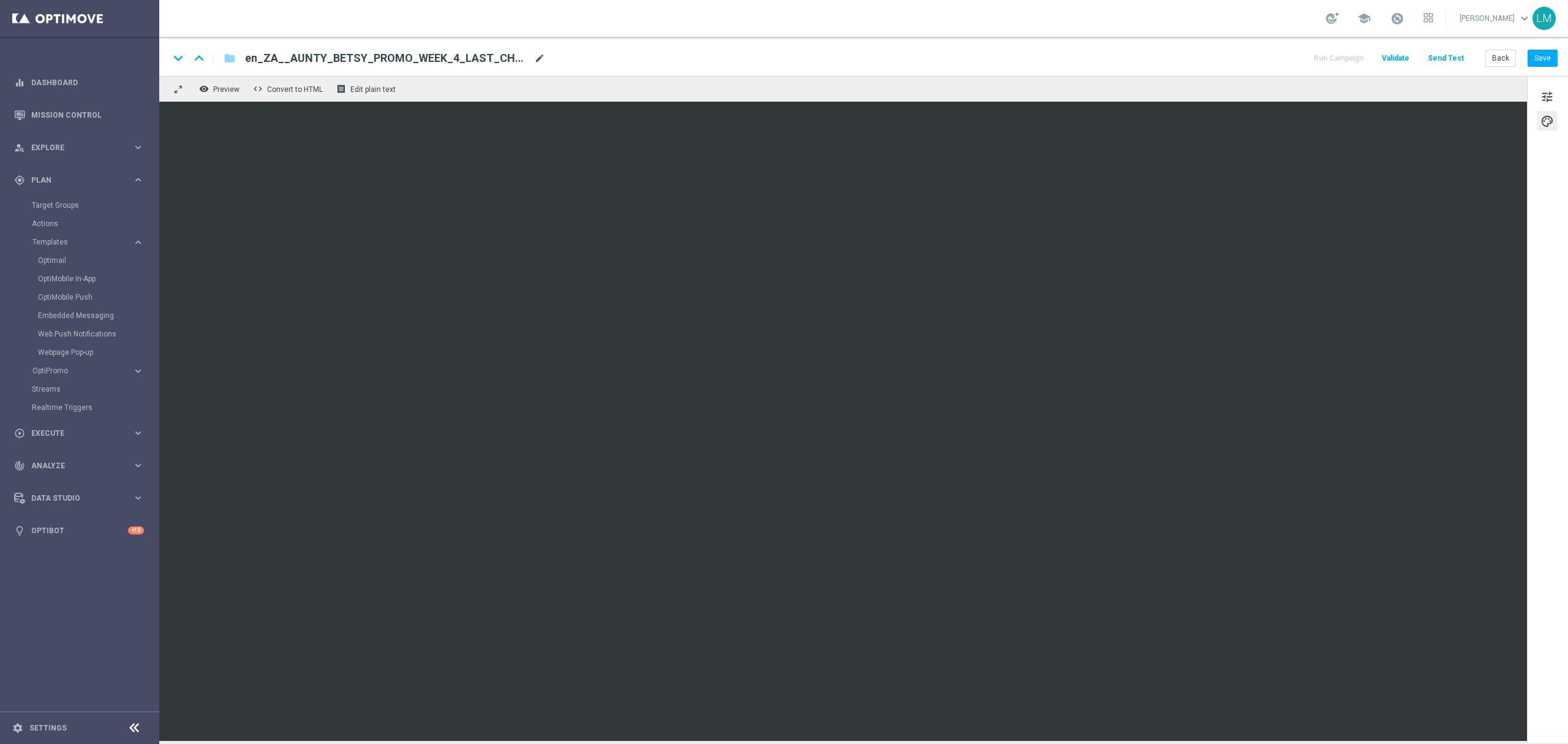
click at [540, 54] on span "mode_edit" at bounding box center [539, 58] width 11 height 11
paste input "EXCEPTIONAL_DEPOSITOR_BONUS_DROP__EMT_ALL_EM_TAC_LT"
type input "en_ZA__EXCEPTIONAL_DEPOSITOR_BONUS_DROP__EMT_ALL_EM_TAC_LT"
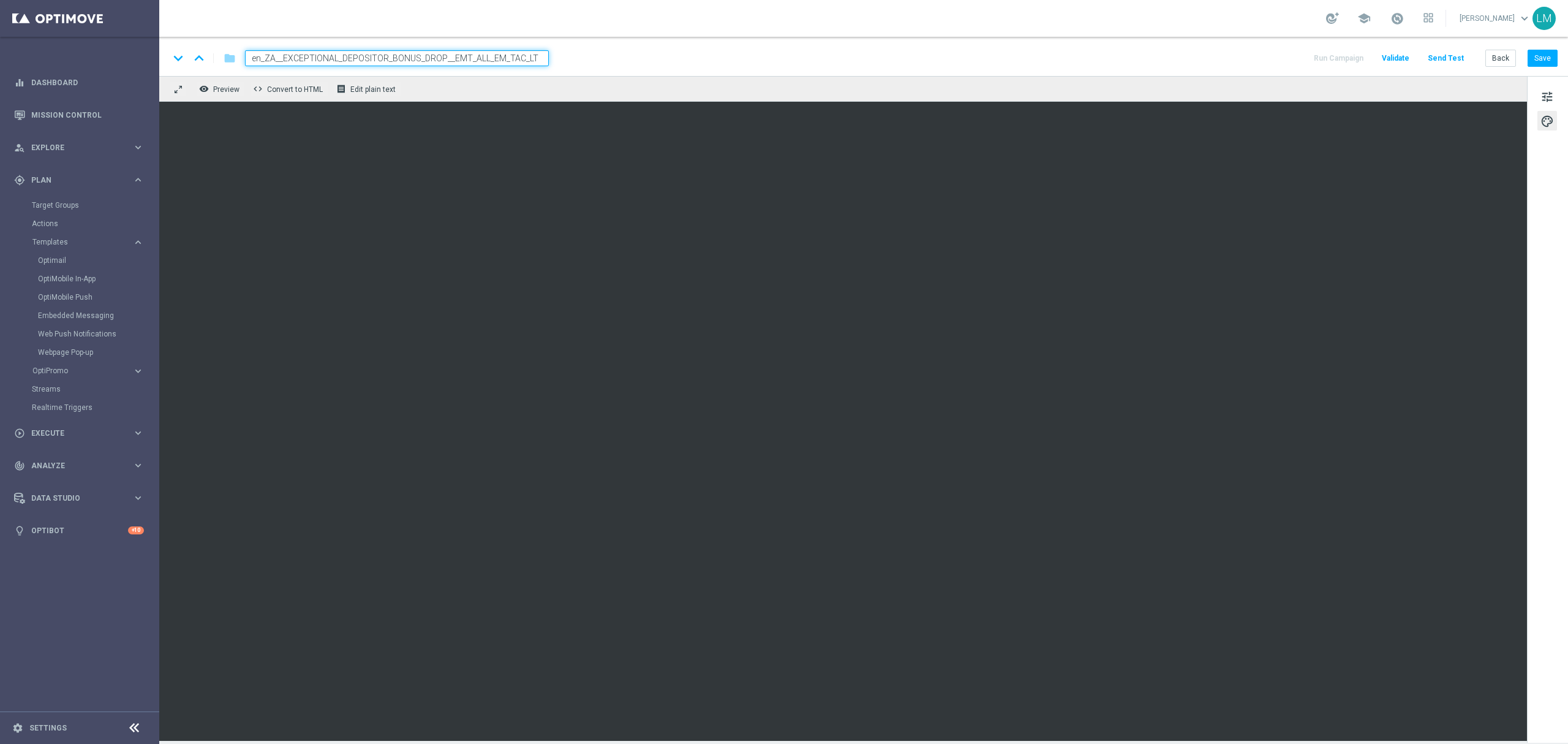
click at [524, 81] on div "remove_red_eye Preview code Convert to HTML receipt Edit plain text" at bounding box center [843, 89] width 1368 height 26
click at [516, 60] on input "en_ZA__EXCEPTIONAL_DEPOSITOR_BONUS_DROP__EMT_ALL_EM_TAC_LT" at bounding box center [397, 58] width 304 height 16
click at [512, 96] on div "remove_red_eye Preview code Convert to HTML receipt Edit plain text" at bounding box center [843, 89] width 1368 height 26
click at [493, 81] on div "remove_red_eye Preview code Convert to HTML receipt Edit plain text" at bounding box center [843, 89] width 1368 height 26
click at [491, 54] on input "en_ZA__EXCEPTIONAL_DEPOSITOR_BONUS_DROP__EMT_ALL_EM_TAC_LT" at bounding box center [397, 58] width 304 height 16
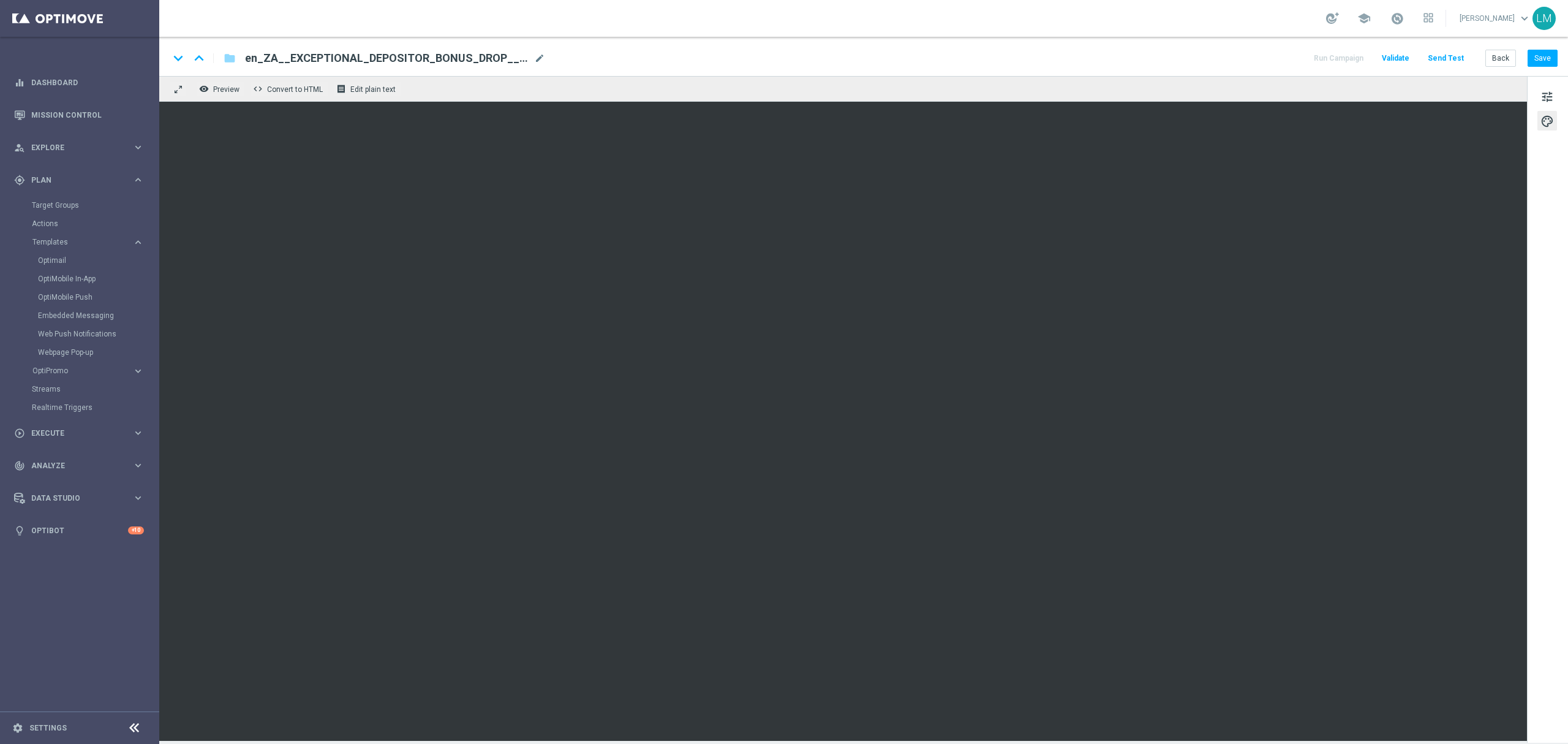
click at [489, 93] on div "remove_red_eye Preview code Convert to HTML receipt Edit plain text" at bounding box center [843, 89] width 1368 height 26
click at [1533, 64] on button "Save" at bounding box center [1542, 58] width 30 height 17
click at [1533, 60] on button "Save" at bounding box center [1542, 58] width 30 height 17
click at [1534, 53] on button "Save" at bounding box center [1542, 58] width 30 height 17
click at [1546, 96] on span "tune" at bounding box center [1547, 97] width 13 height 16
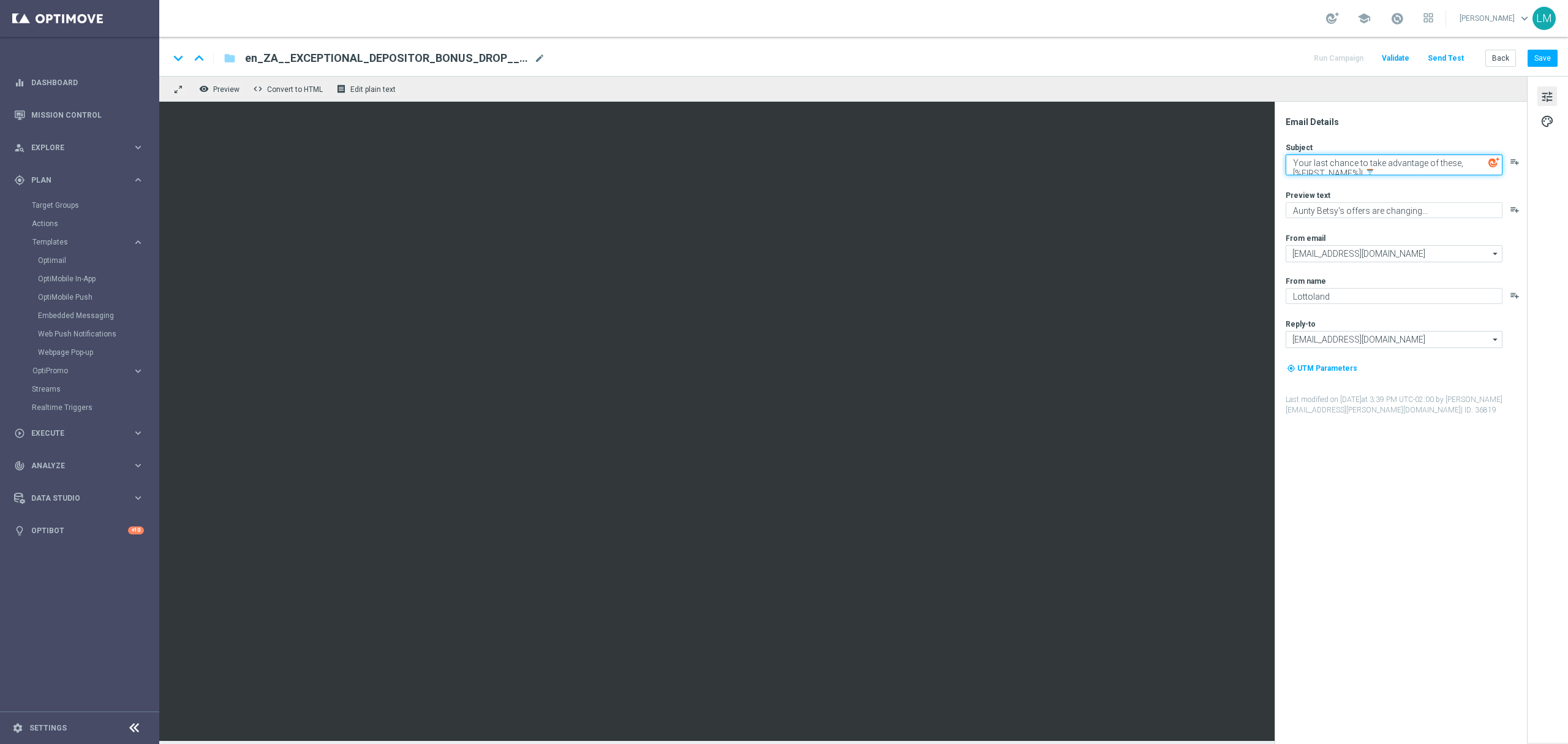
click at [1358, 172] on textarea "Your last chance to take advantage of these, [%FIRST_NAME%]! ⌛" at bounding box center [1394, 165] width 217 height 21
paste textarea "We gaurantee this will be worth your while, [%FIRST_NAME%]..."
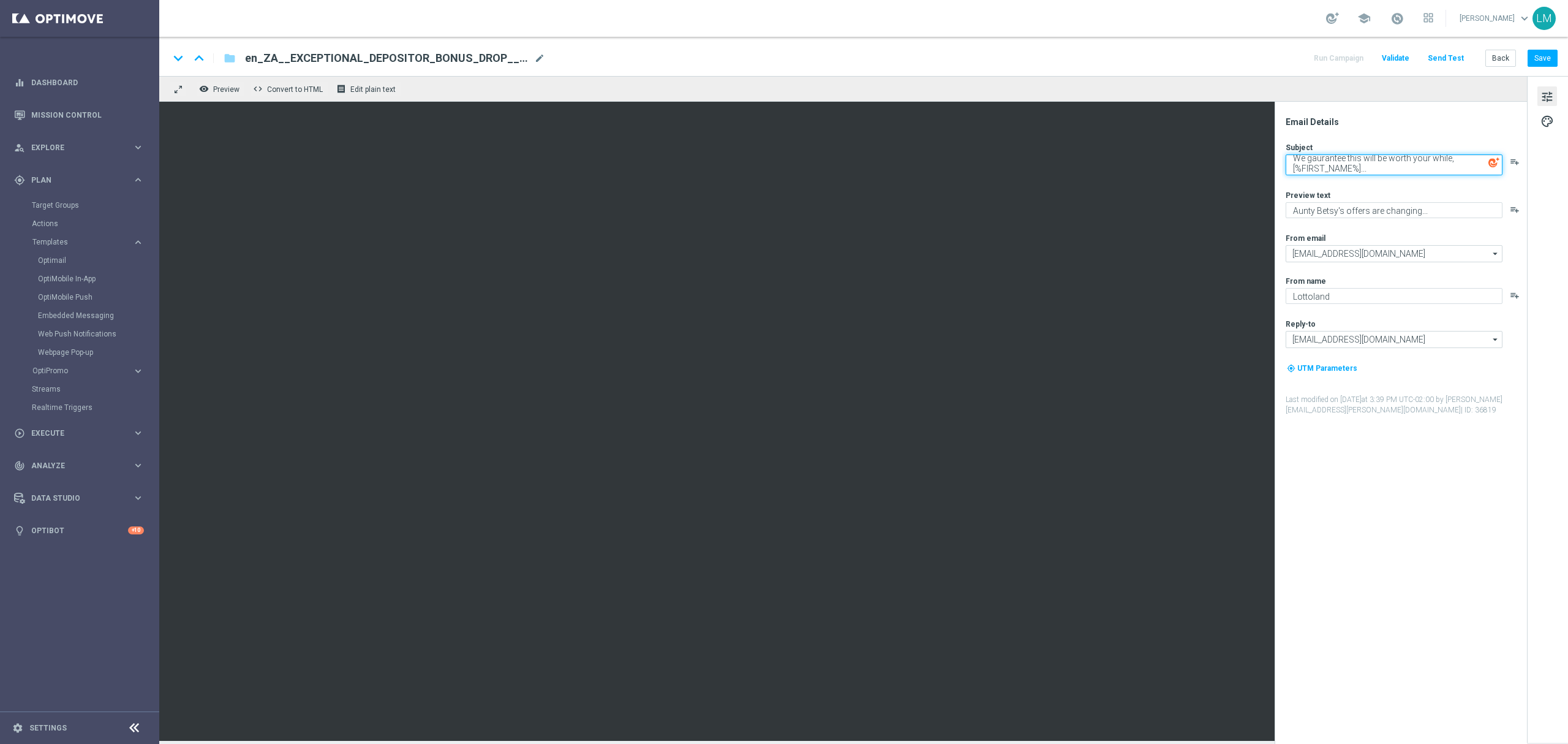
type textarea "We gaurantee this will be worth your while, [%FIRST_NAME%]..."
click at [1300, 216] on textarea "Aunty Betsy's offers are changing..." at bounding box center [1394, 210] width 217 height 16
paste textarea "R500 Bonus - No strings attached!"
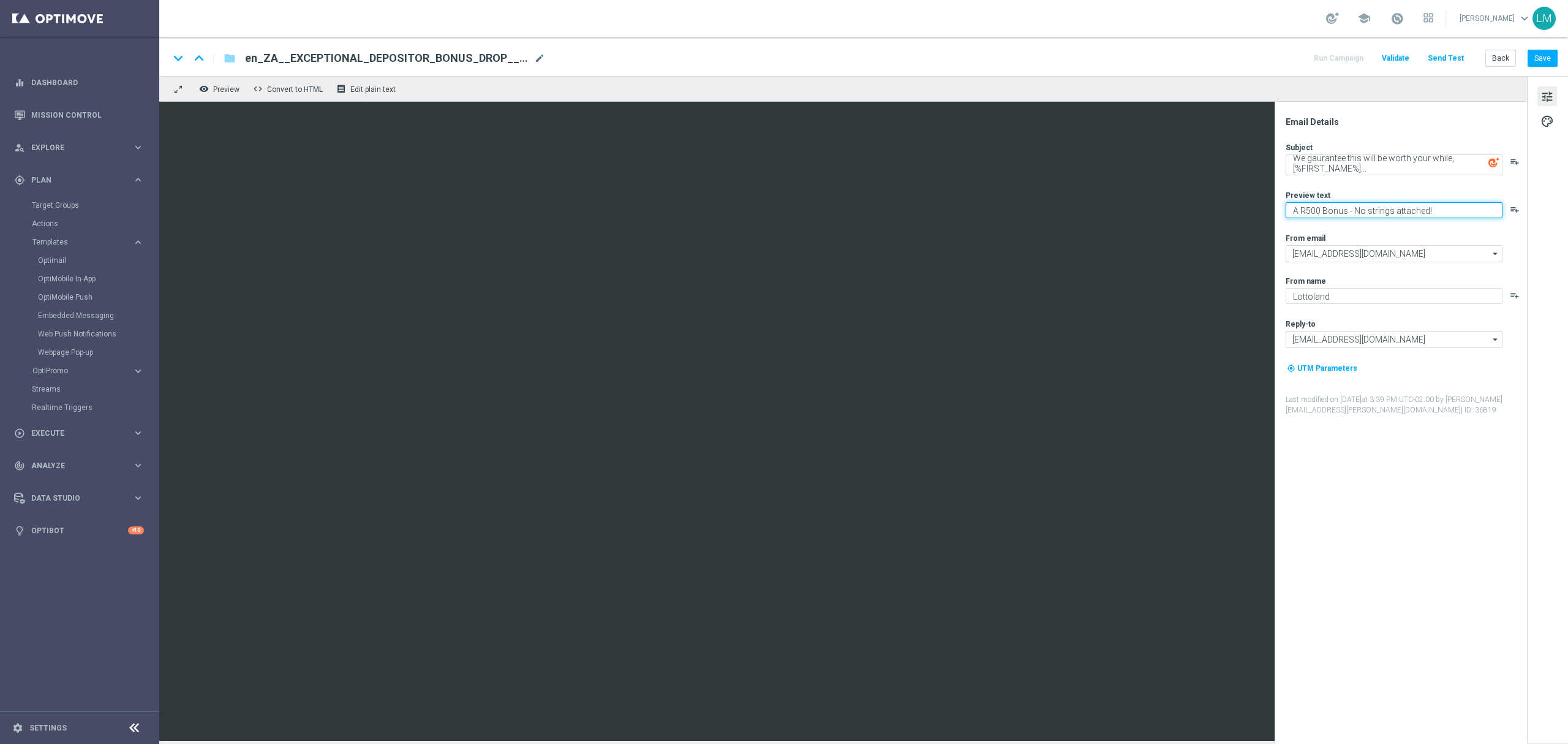
type textarea "A R500 Bonus - No strings attached!"
click at [1356, 231] on div "Subject We gaurantee this will be worth your while, [%FIRST_NAME%]... playlist_…" at bounding box center [1405, 279] width 240 height 273
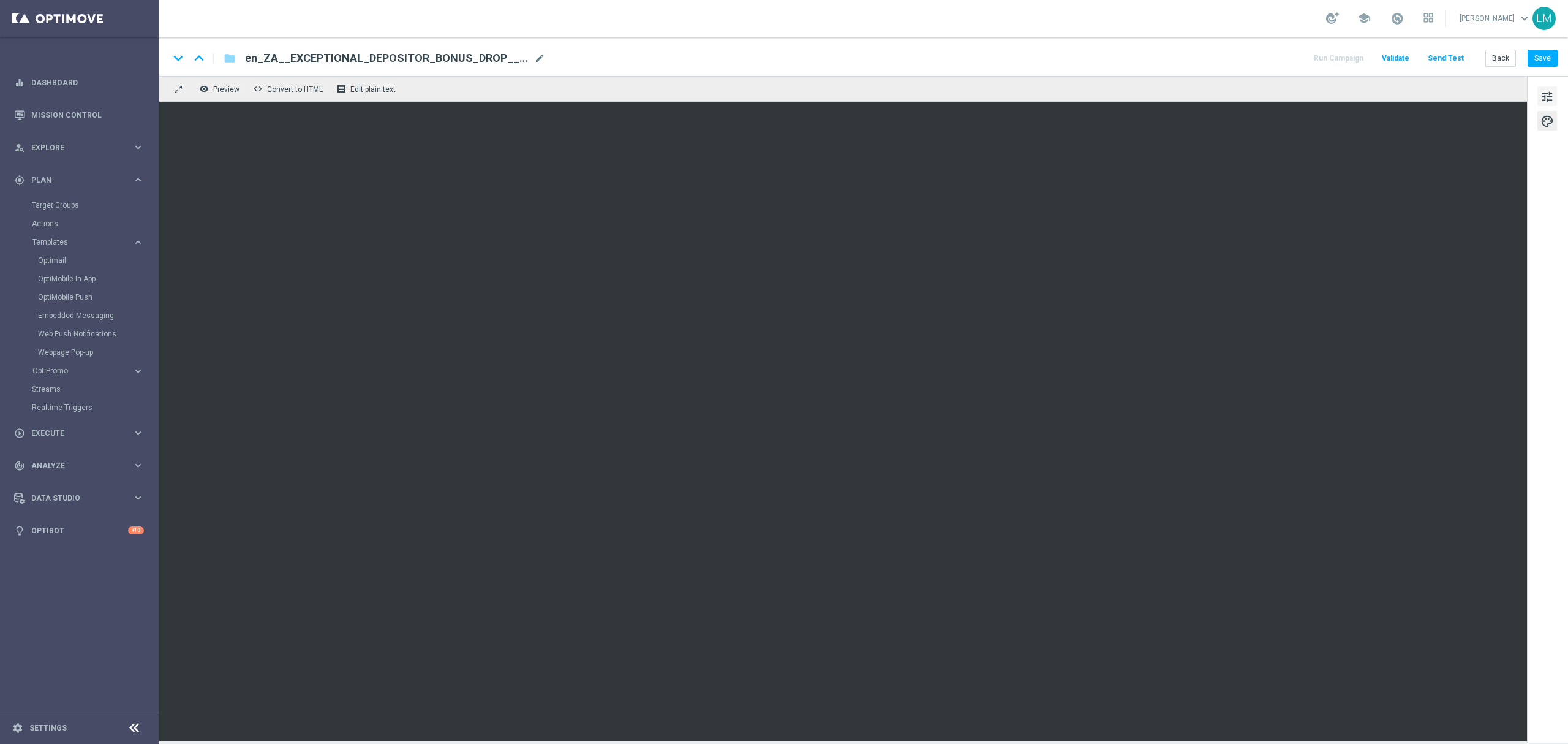
click at [1542, 92] on span "tune" at bounding box center [1547, 97] width 13 height 16
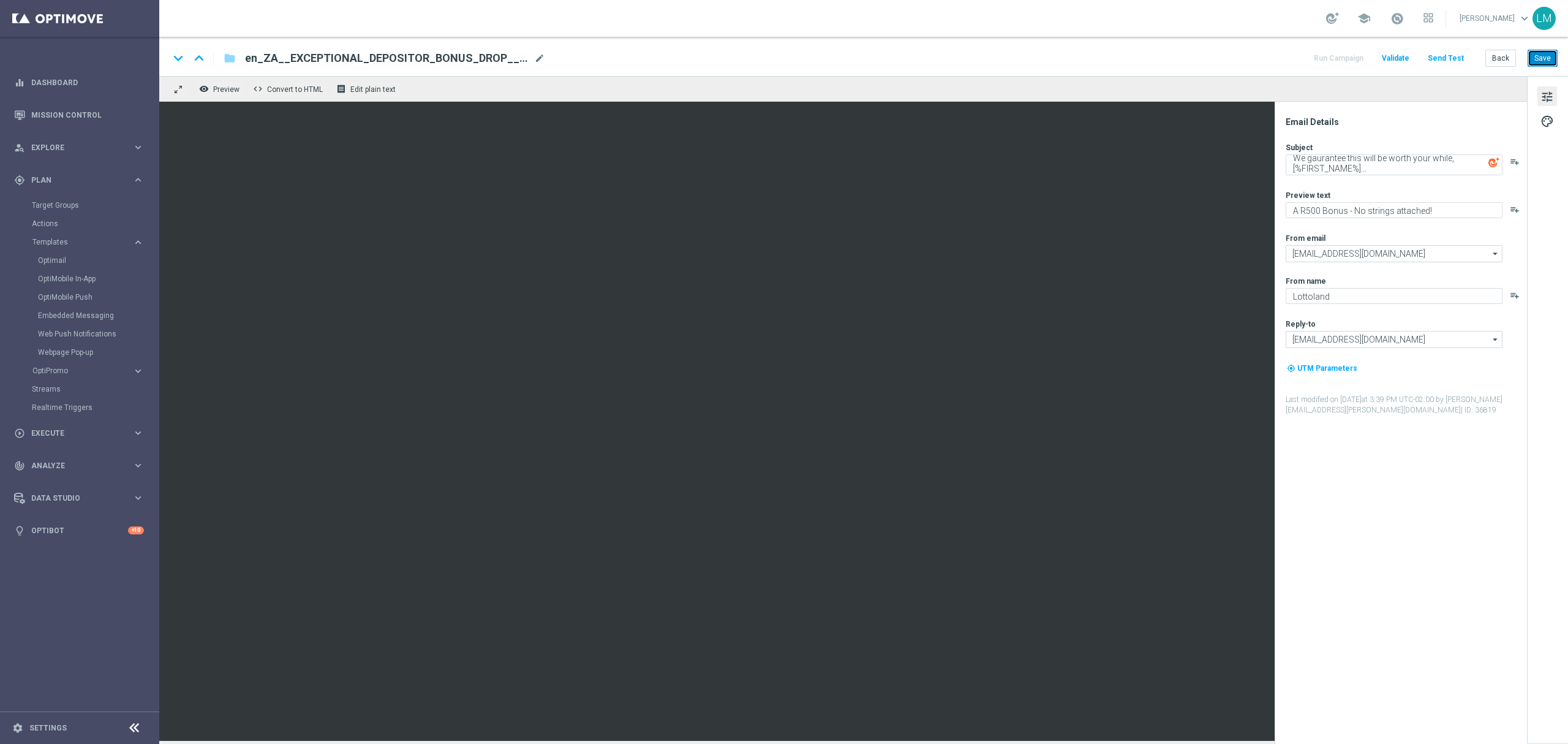
click at [1542, 61] on button "Save" at bounding box center [1542, 58] width 30 height 17
click at [1458, 60] on button "Send Test" at bounding box center [1446, 58] width 40 height 17
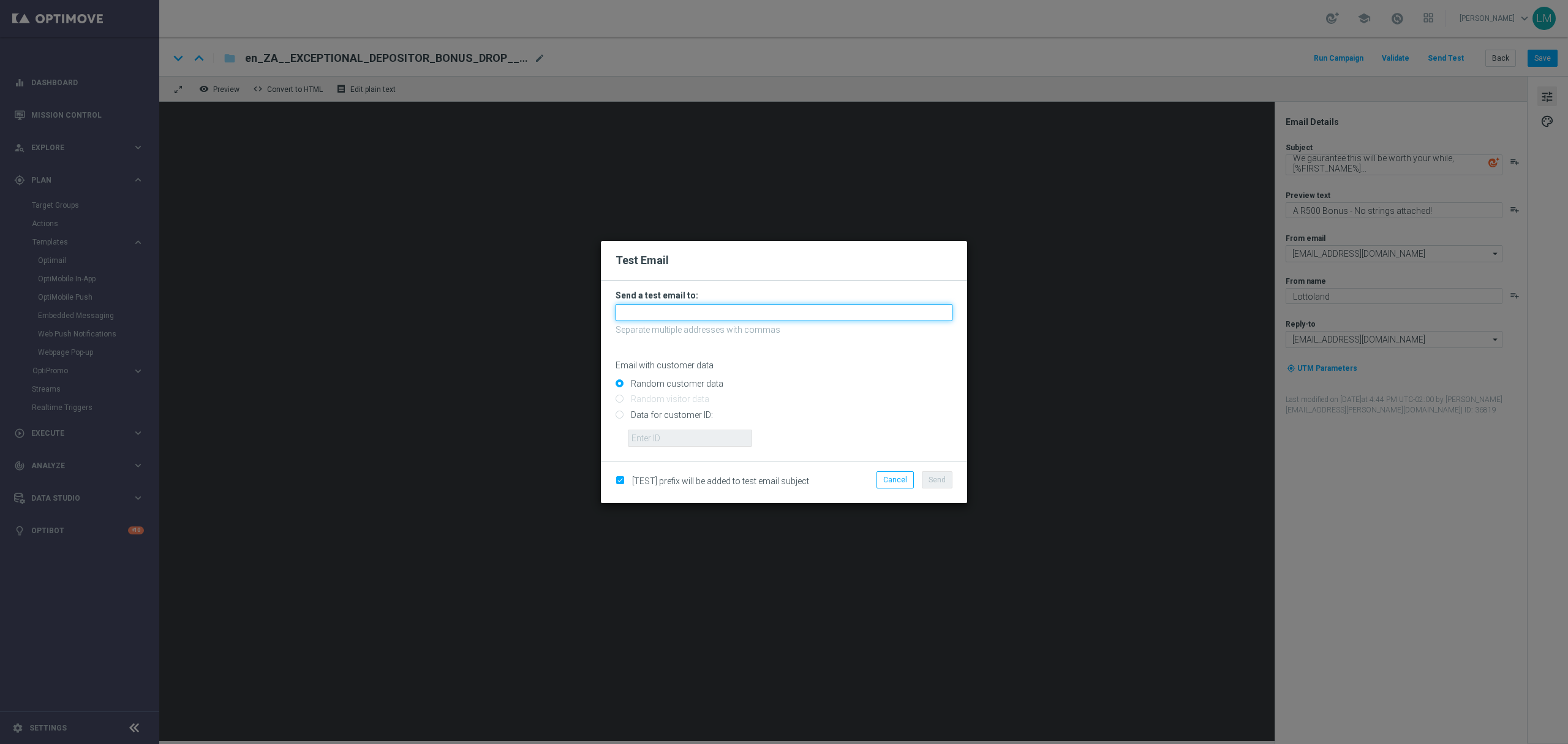
click at [675, 315] on input "text" at bounding box center [784, 312] width 337 height 17
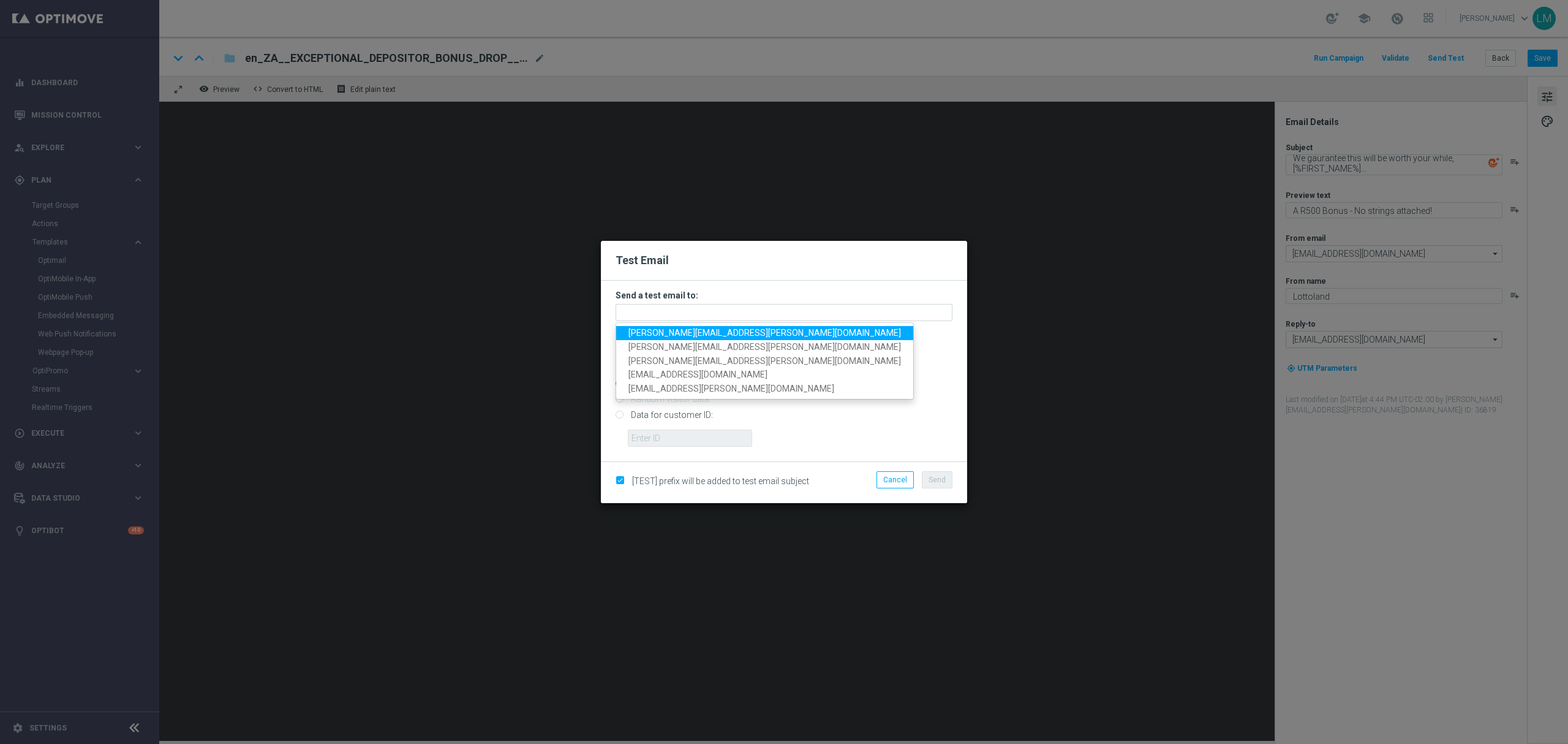
click at [676, 334] on span "leslie.martinez@lottoland.com" at bounding box center [765, 332] width 273 height 10
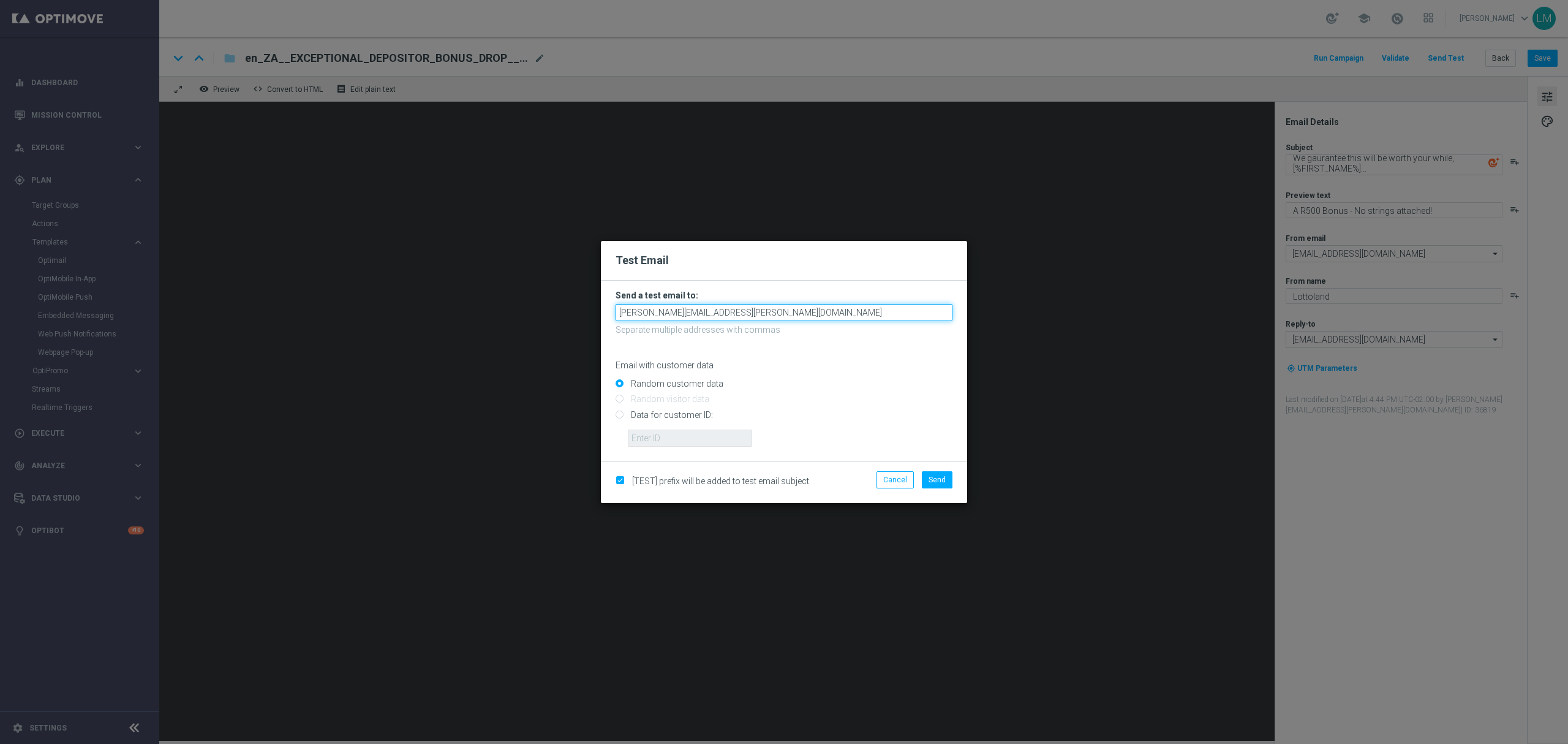
click at [752, 314] on input "leslie.martinez@lottoland.com" at bounding box center [784, 312] width 337 height 17
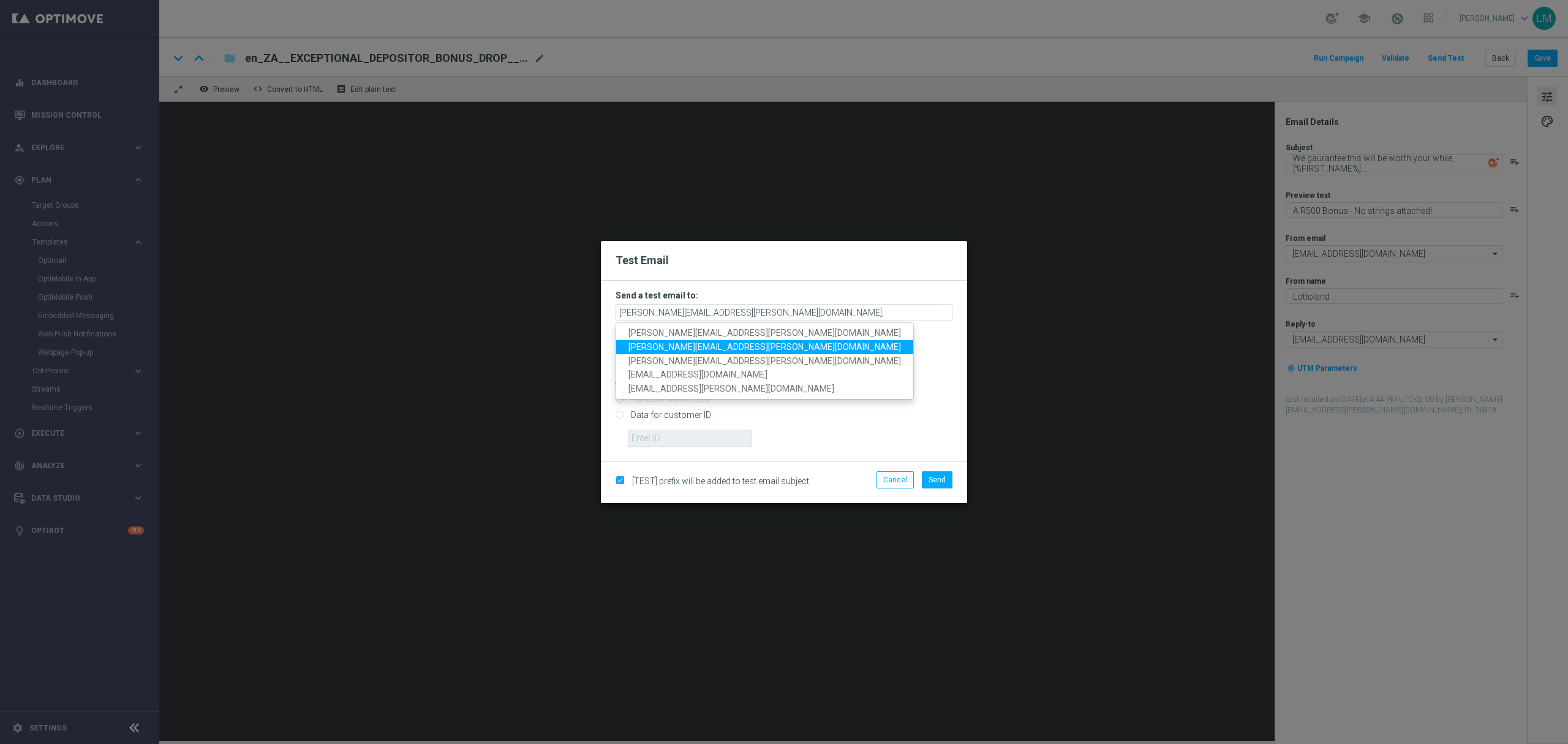
click at [726, 344] on span "ricky.hubbard@lottoland.com" at bounding box center [765, 346] width 273 height 10
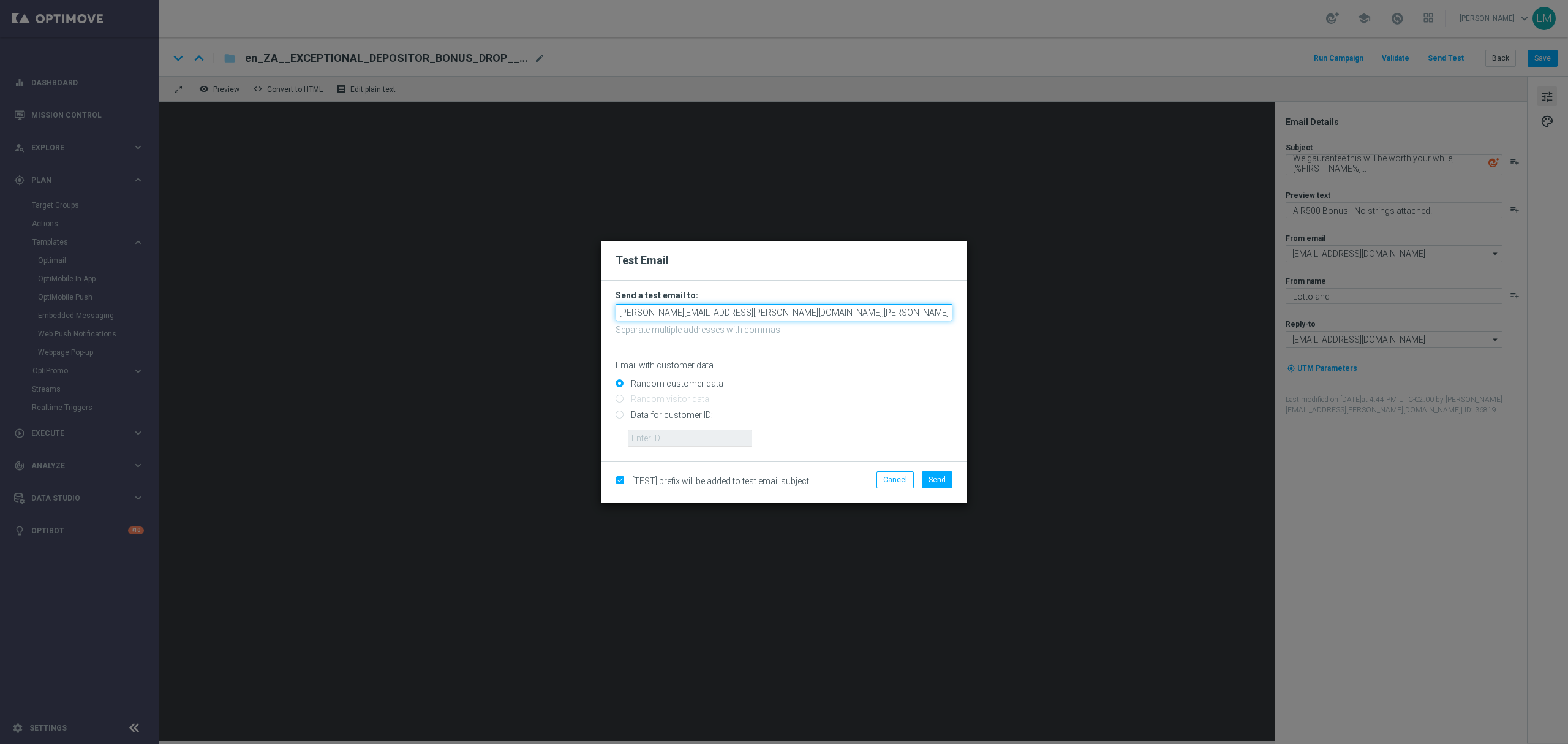
click at [875, 310] on input "leslie.martinez@lottoland.com,ricky.hubbard@lottoland.com" at bounding box center [784, 312] width 337 height 17
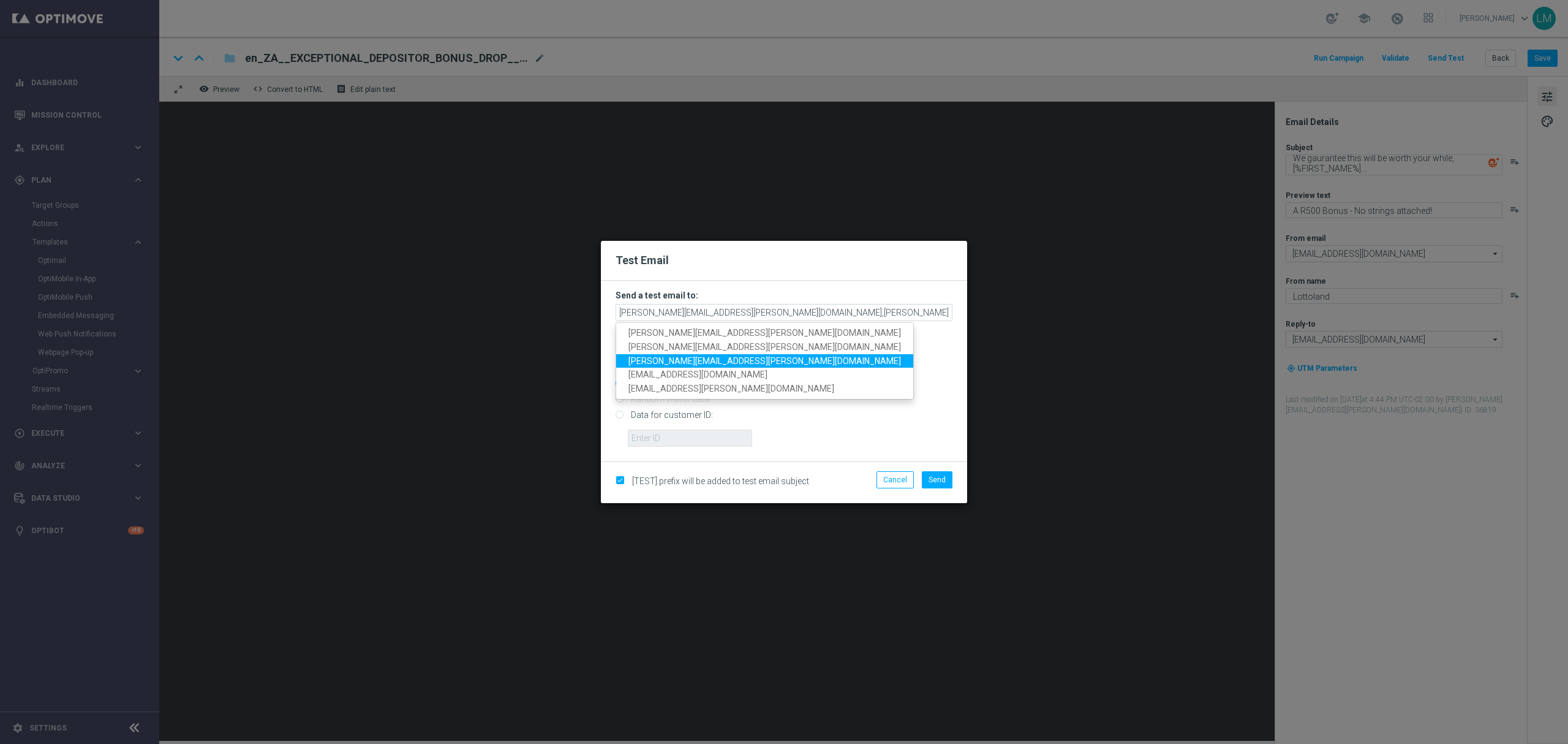
click at [723, 356] on span "millie.purcell@lottoland.com" at bounding box center [765, 360] width 273 height 10
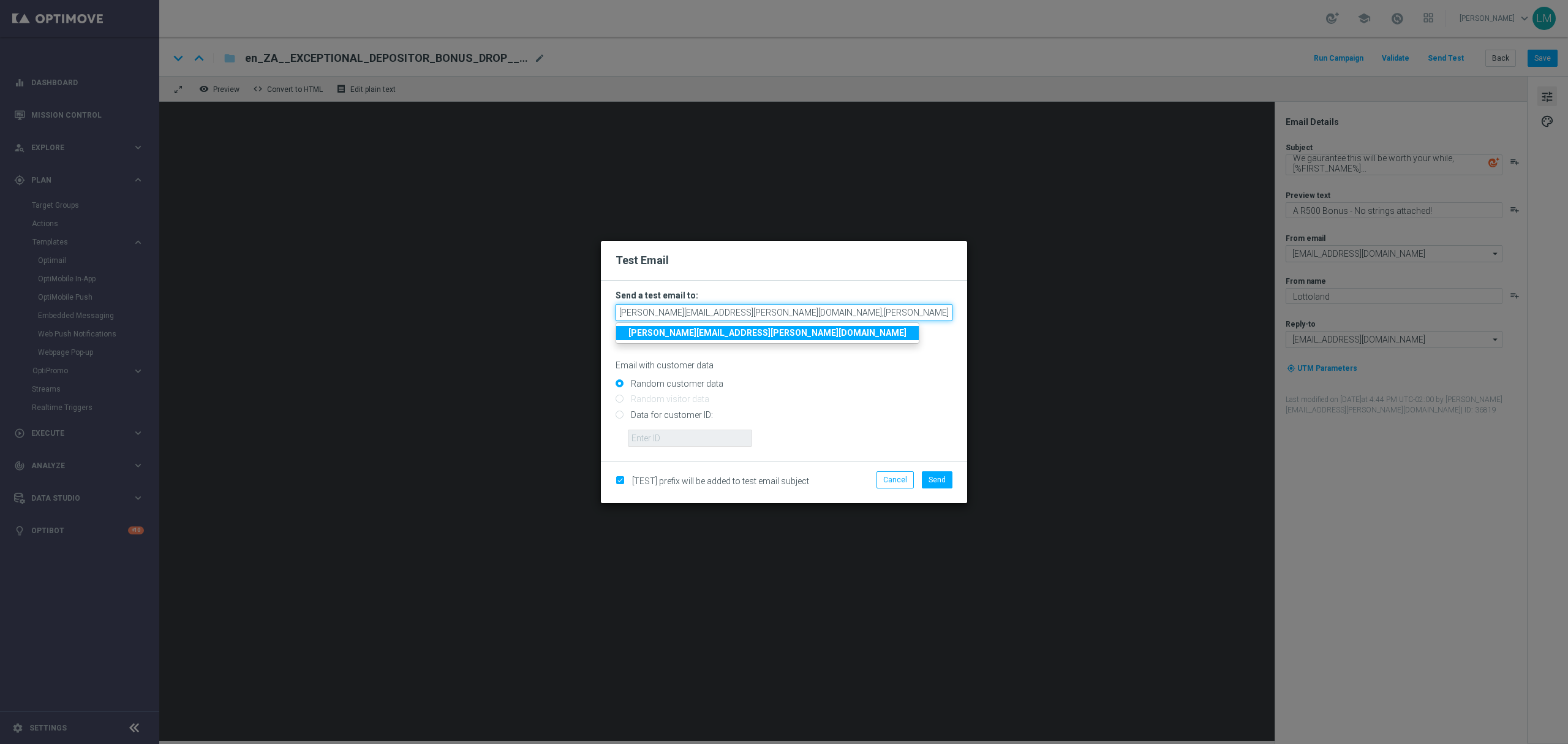
scroll to position [0, 4]
drag, startPoint x: 927, startPoint y: 309, endPoint x: 952, endPoint y: 309, distance: 25.0
click at [952, 309] on form "Send a test email to: leslie.martinez@lottoland.com,ricky.hubbard@lottoland.com…" at bounding box center [784, 371] width 366 height 181
click at [948, 310] on input "leslie.martinez@lottoland.com,ricky.hubbard@lottoland.com,millie.purcell@lottol…" at bounding box center [784, 312] width 337 height 17
click at [946, 310] on input "leslie.martinez@lottoland.com,ricky.hubbard@lottoland.com,millie.purcell@lottol…" at bounding box center [784, 312] width 337 height 17
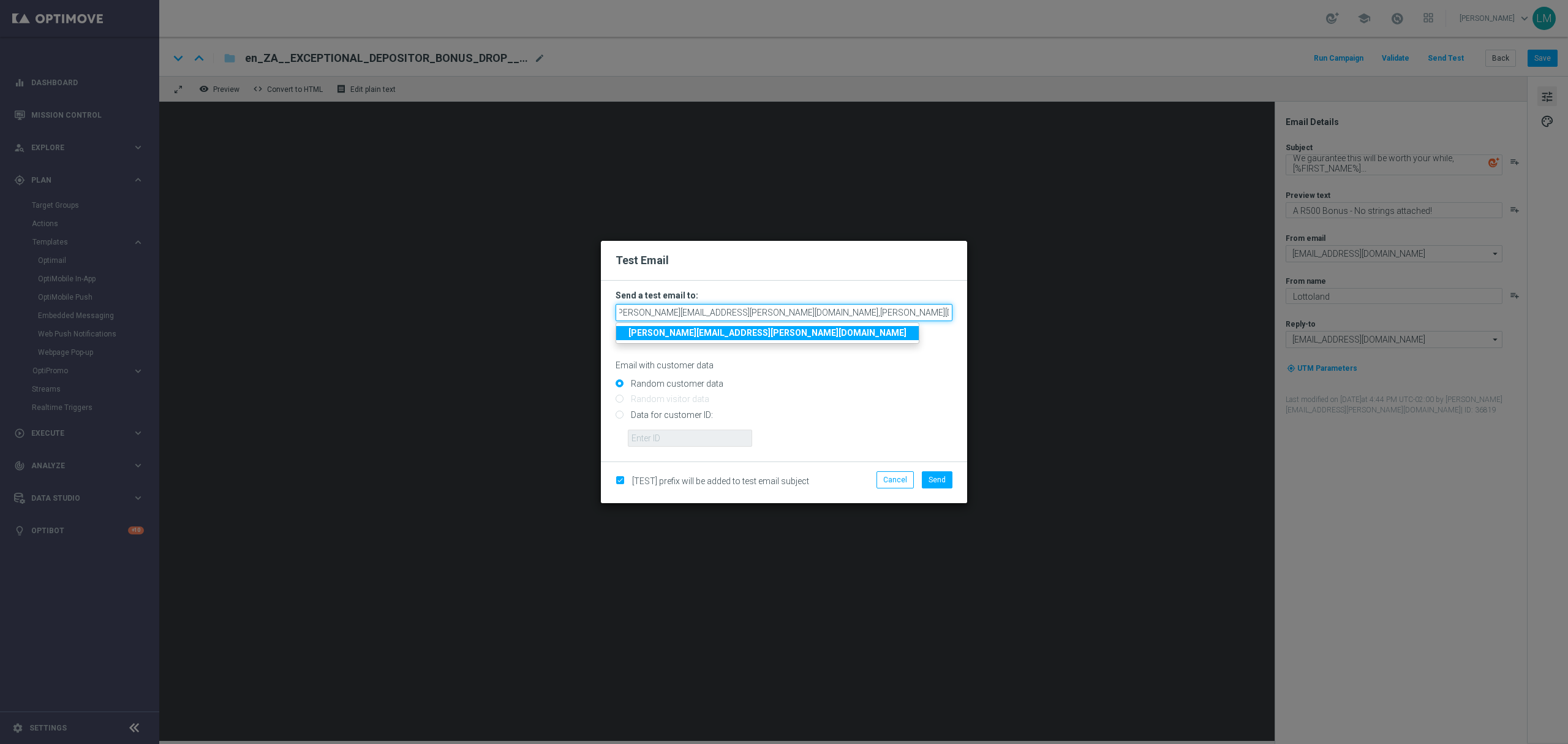
click at [952, 311] on form "Send a test email to: leslie.martinez@lottoland.com,ricky.hubbard@lottoland.com…" at bounding box center [784, 371] width 366 height 181
click at [942, 312] on input "leslie.martinez@lottoland.com,ricky.hubbard@lottoland.com,millie.purcell@lottol…" at bounding box center [784, 312] width 337 height 17
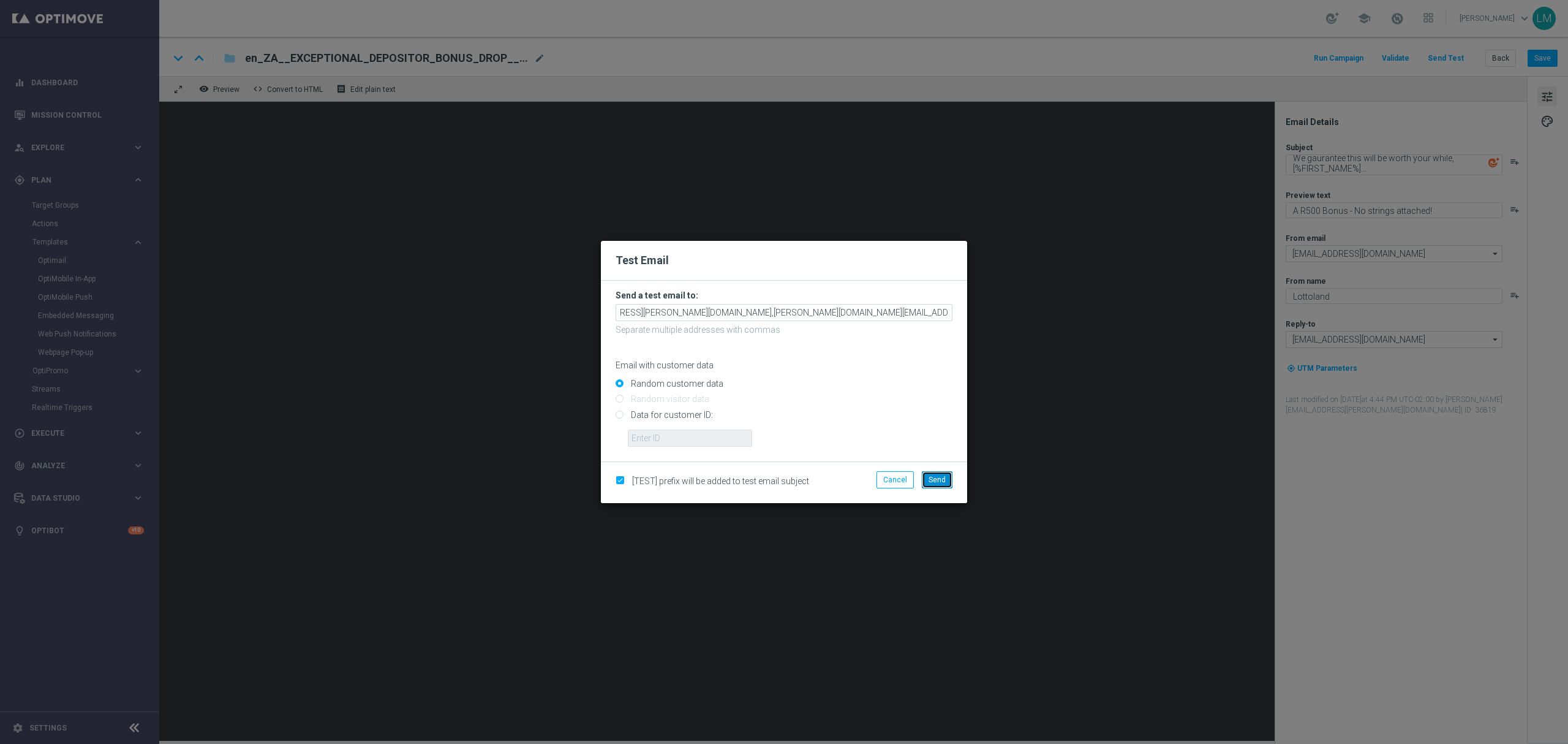
click at [931, 481] on span "Send" at bounding box center [937, 480] width 17 height 8
type input "leslie.martinez@lottoland.com,ricky.hubbard@lottoland.com,millie.purcell@lottol…"
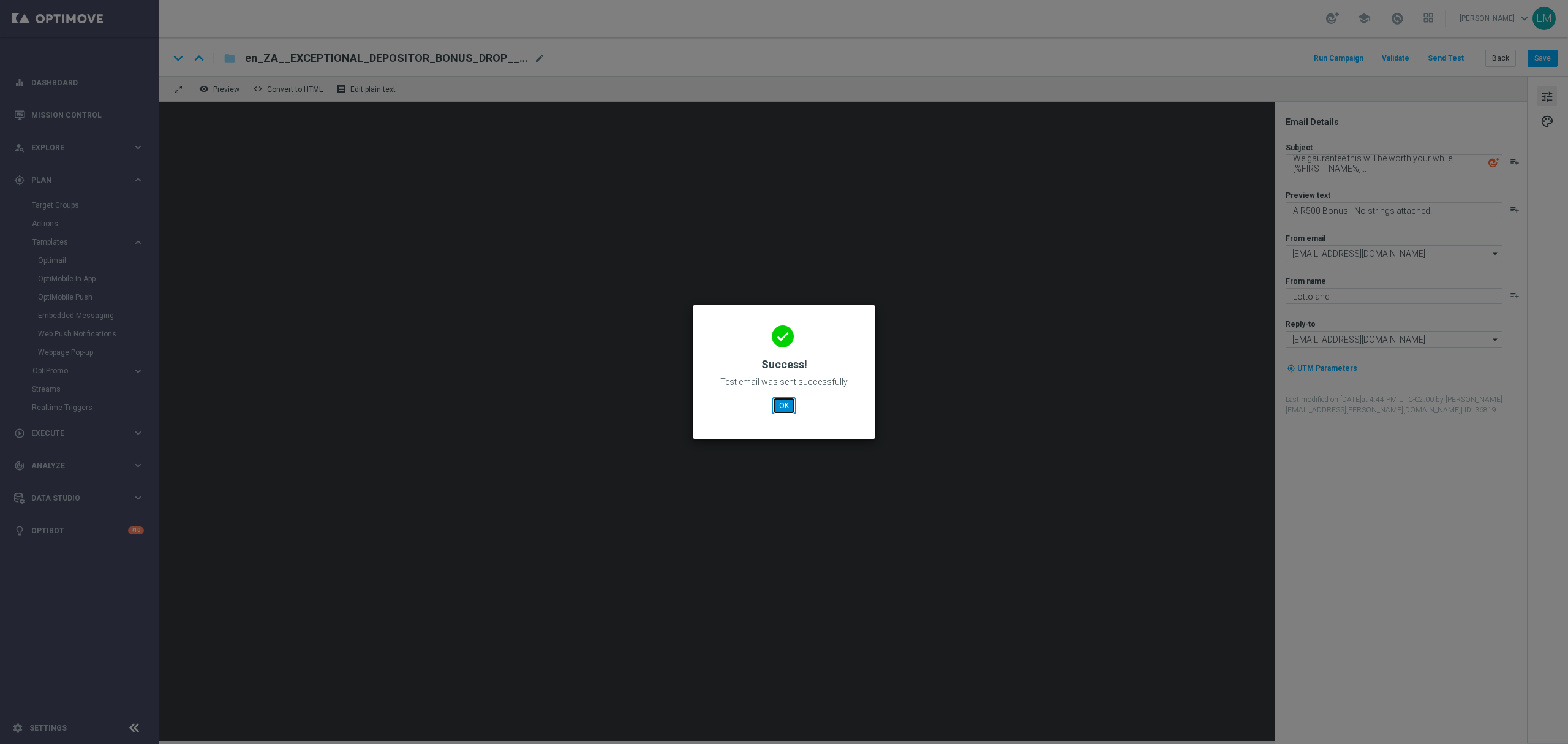
click at [787, 410] on button "OK" at bounding box center [784, 405] width 23 height 17
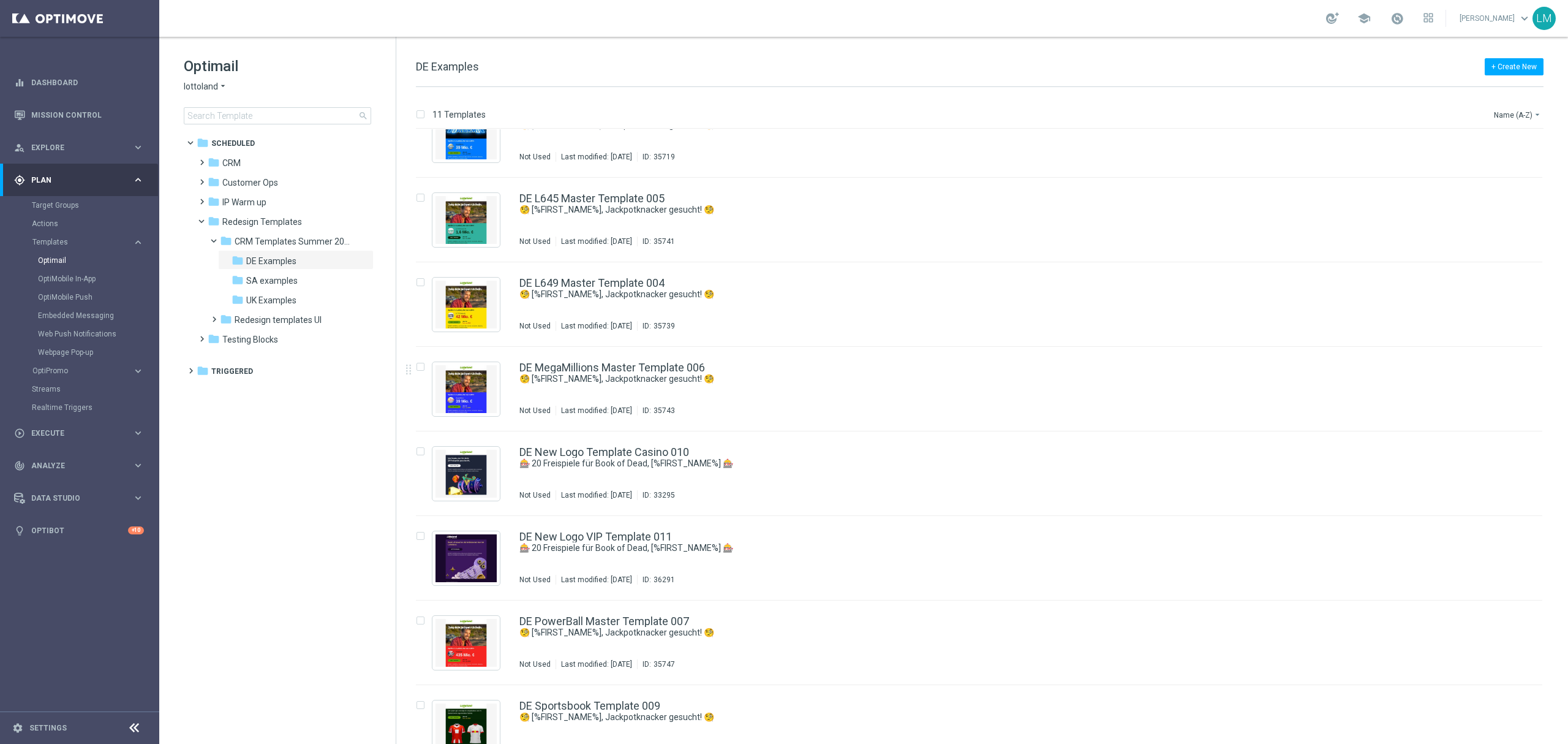
scroll to position [315, 0]
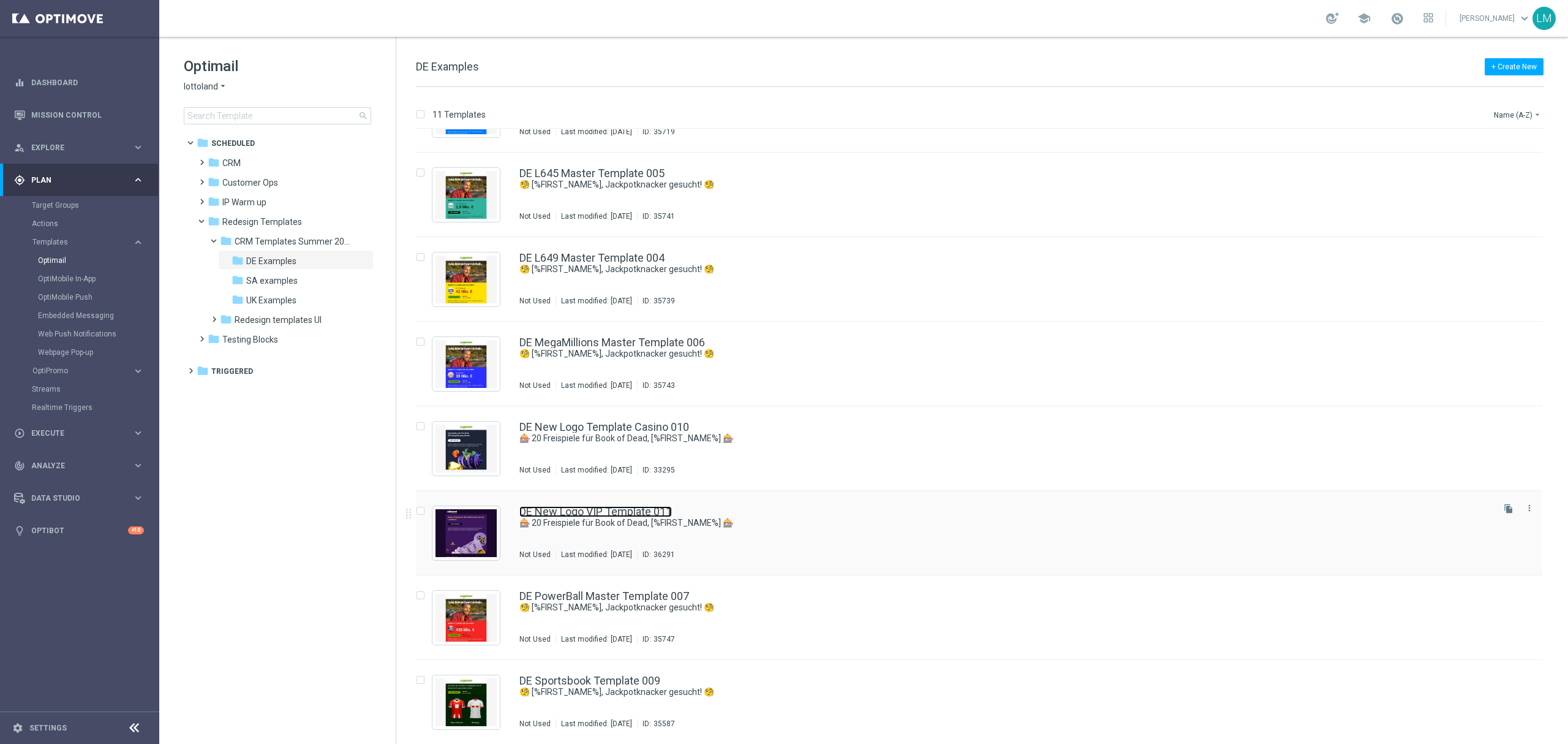
click at [607, 515] on link "DE New Logo VIP Template 011" at bounding box center [595, 511] width 152 height 11
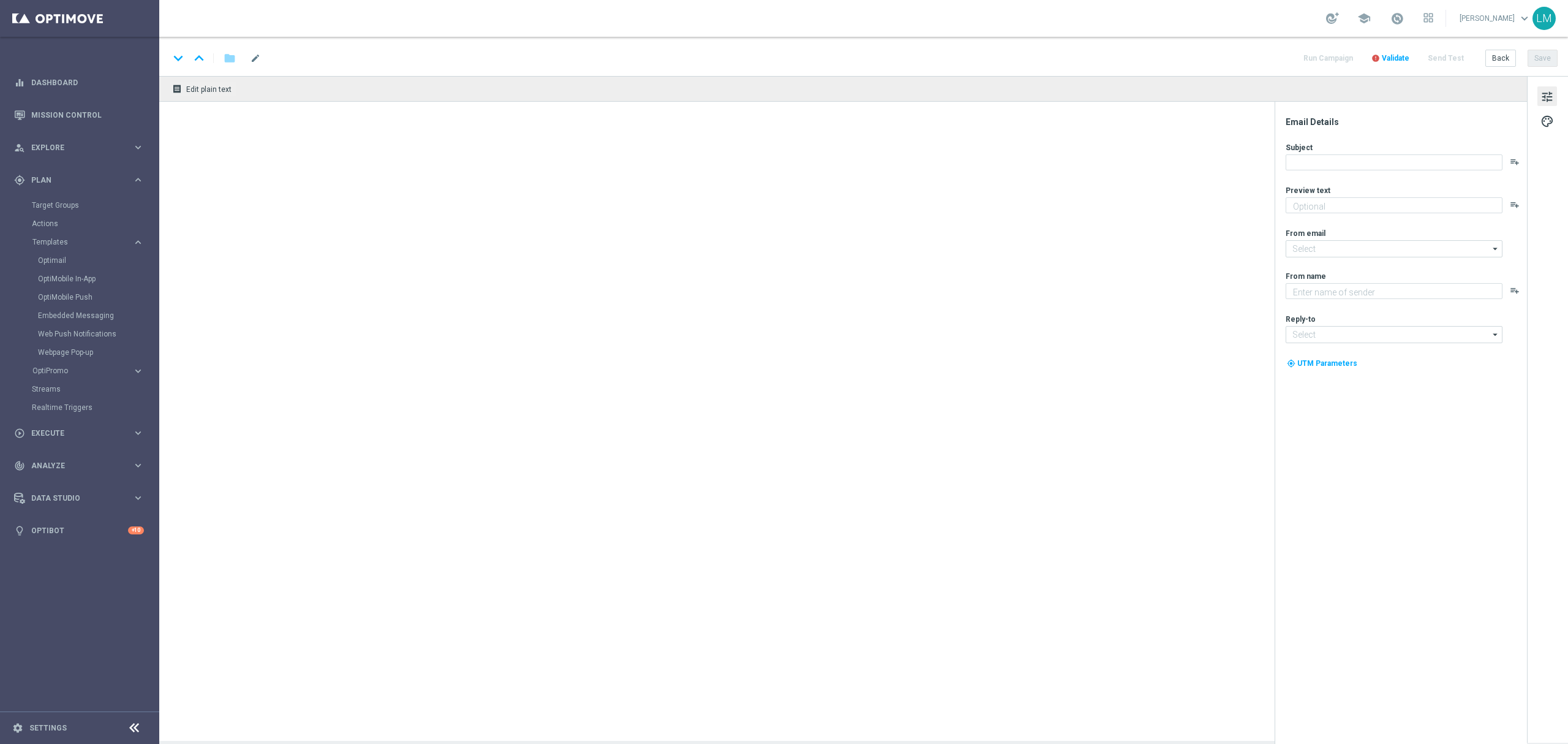
type textarea "Spiele Book of Dead heute gratis!"
type input "mail@crm.lottoland.com"
type textarea "Lottoland"
type input "service@lottoland.com"
